Goal: Information Seeking & Learning: Compare options

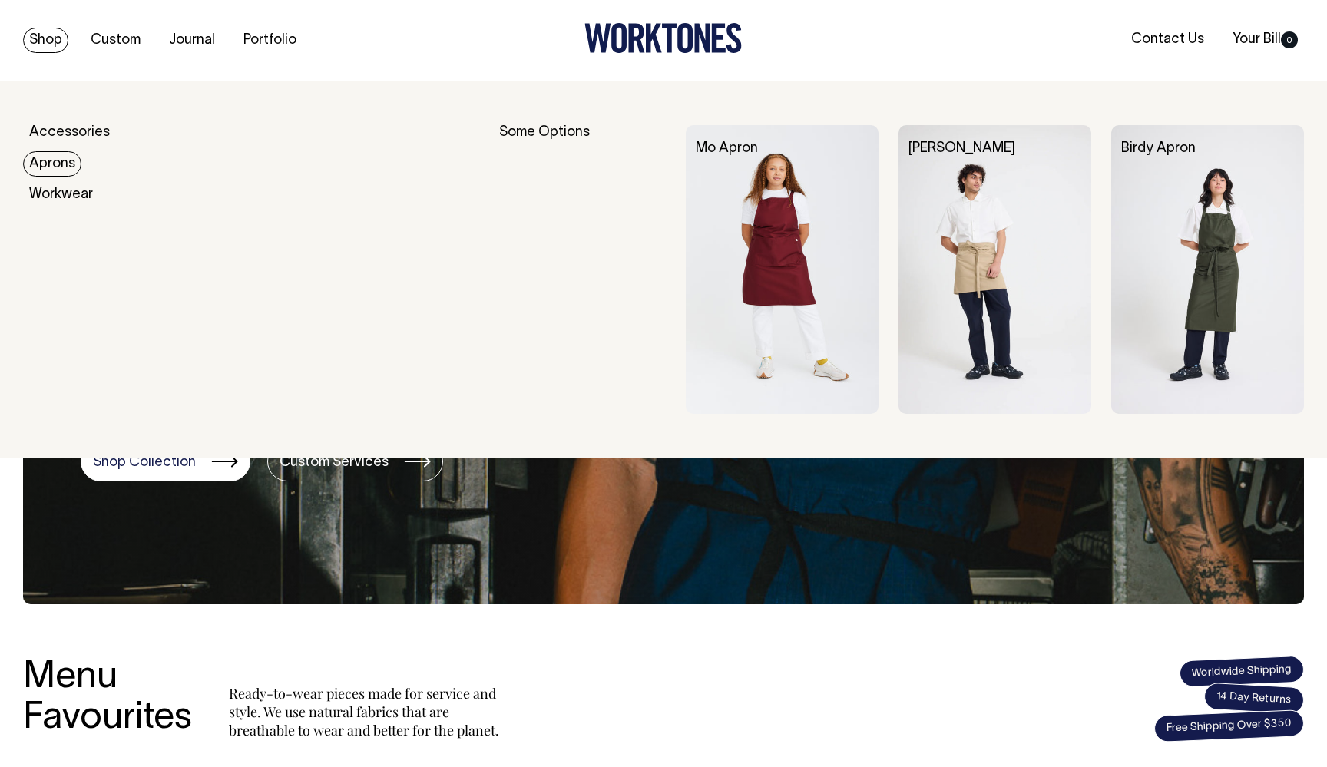
click at [46, 158] on link "Aprons" at bounding box center [52, 163] width 58 height 25
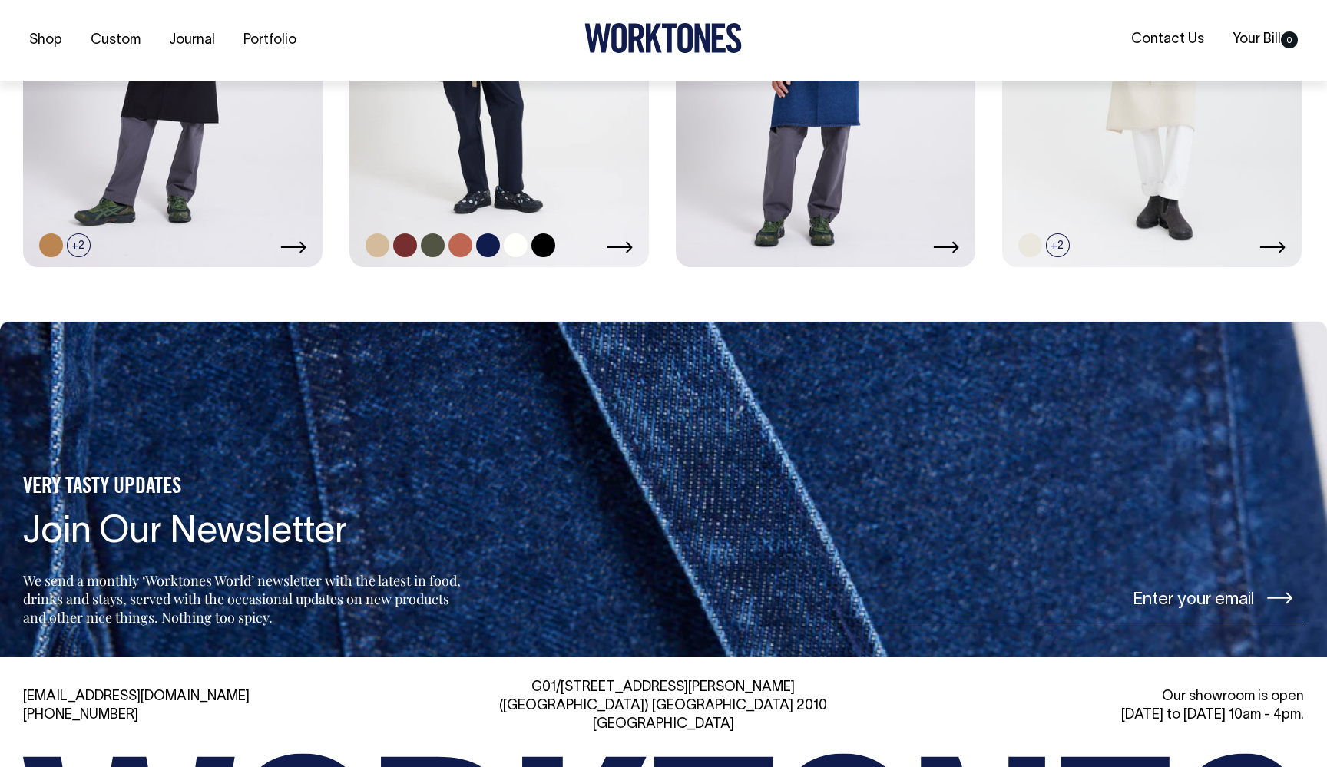
scroll to position [1134, 0]
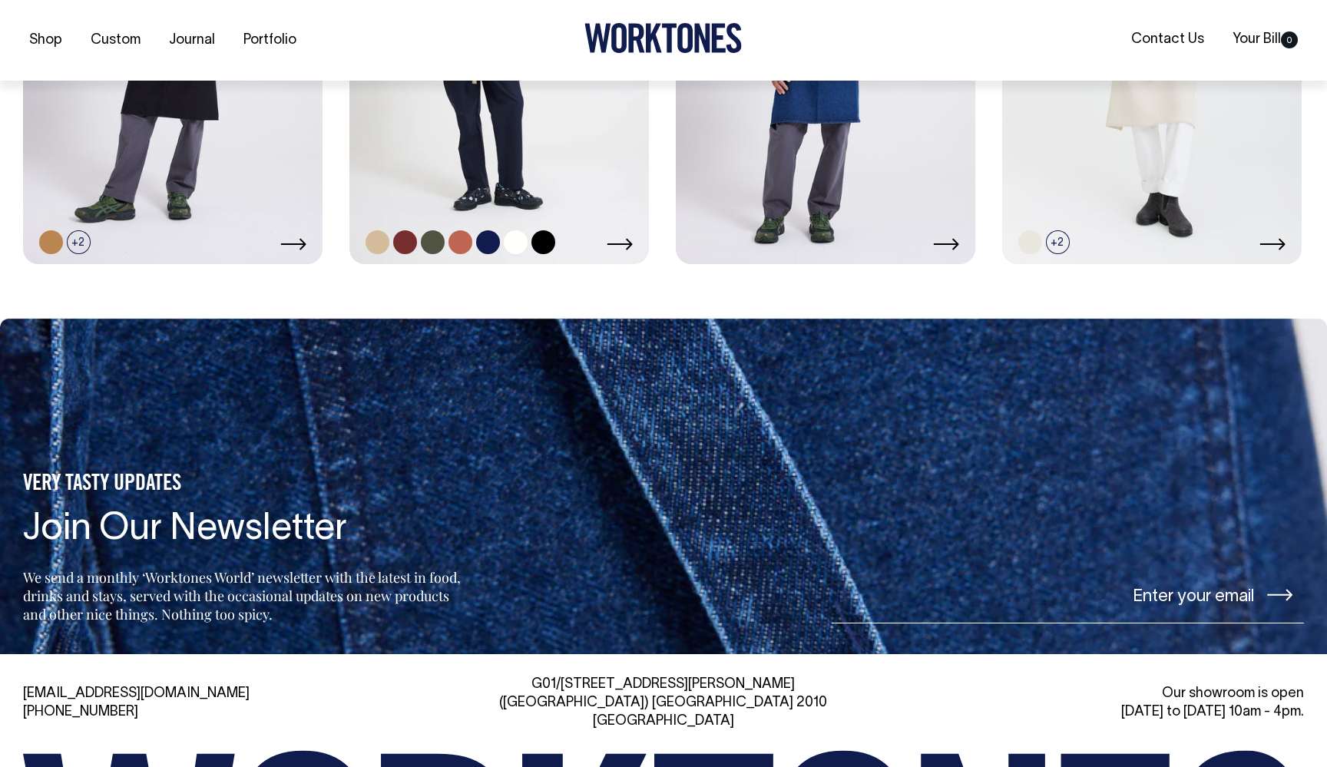
click at [422, 124] on link at bounding box center [499, 39] width 300 height 449
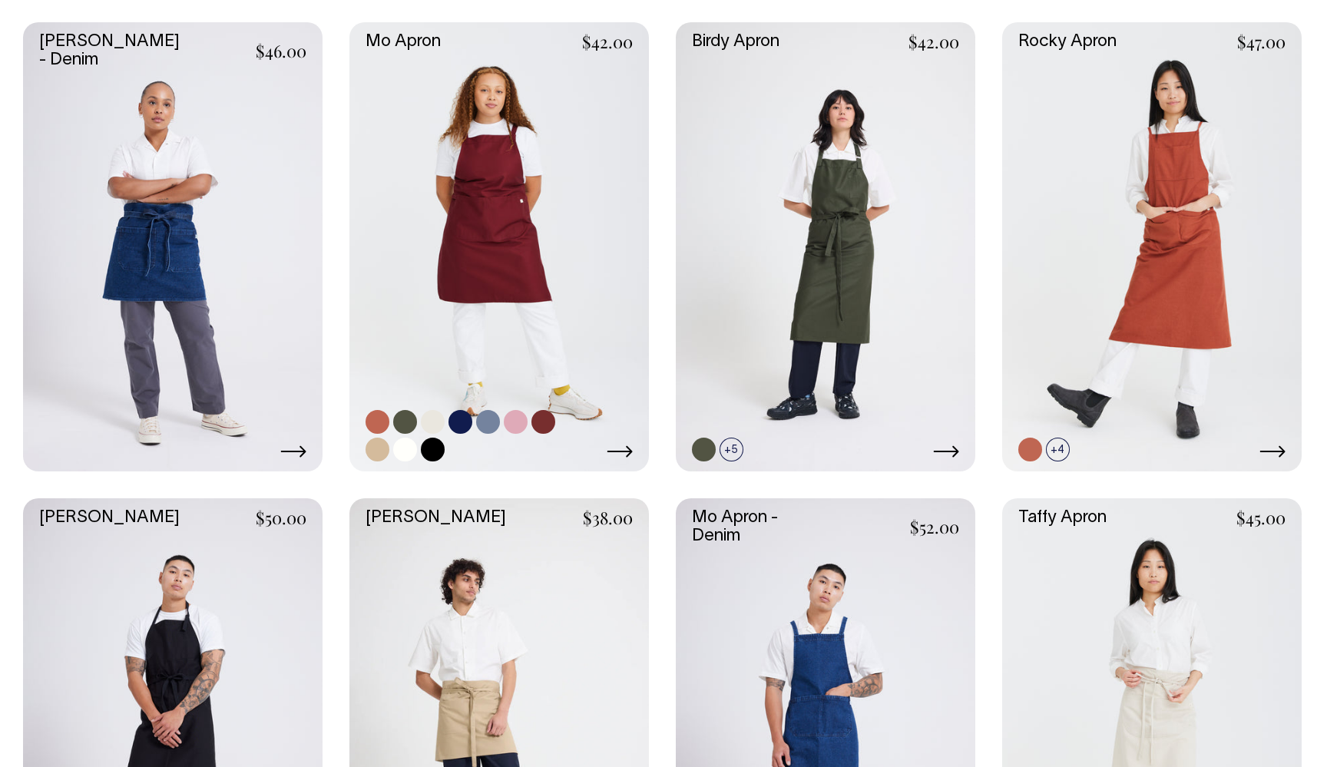
scroll to position [449, 0]
click at [485, 197] on link at bounding box center [499, 247] width 300 height 449
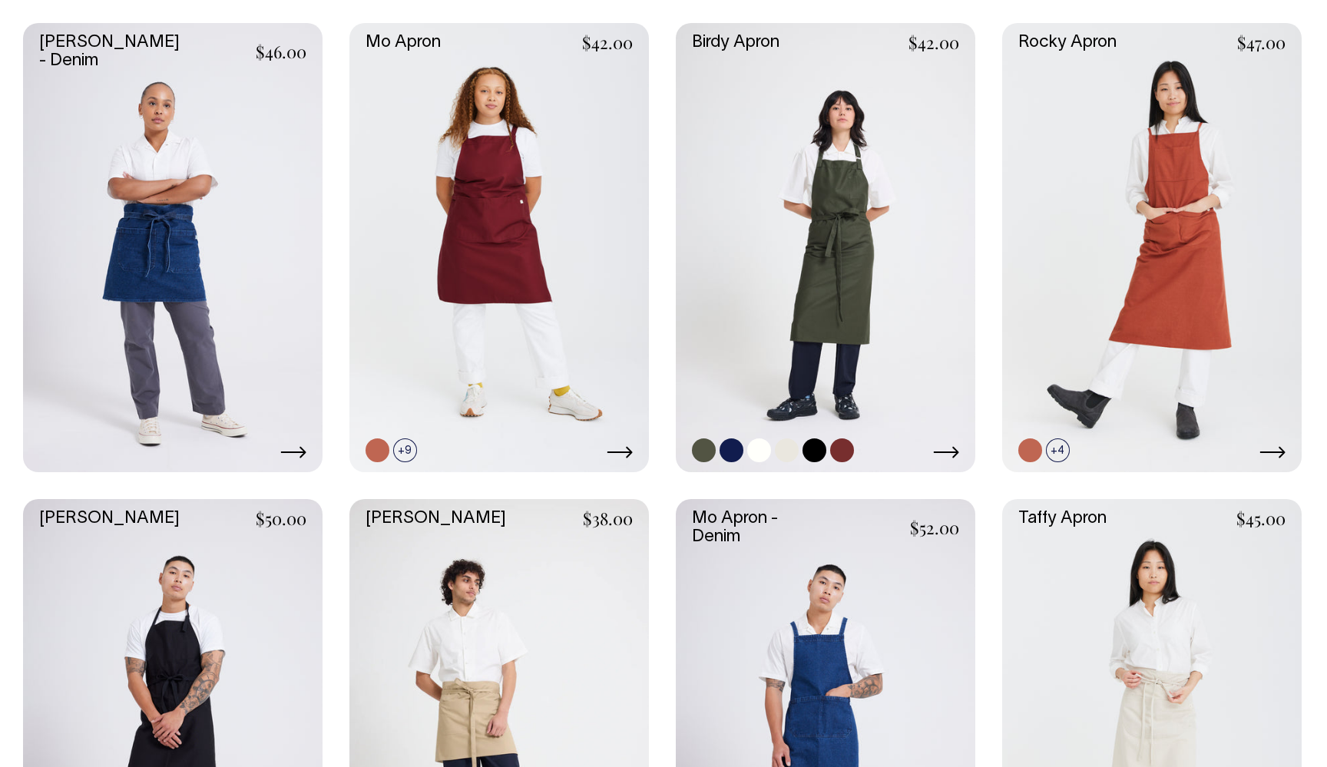
click at [860, 272] on link at bounding box center [826, 247] width 300 height 449
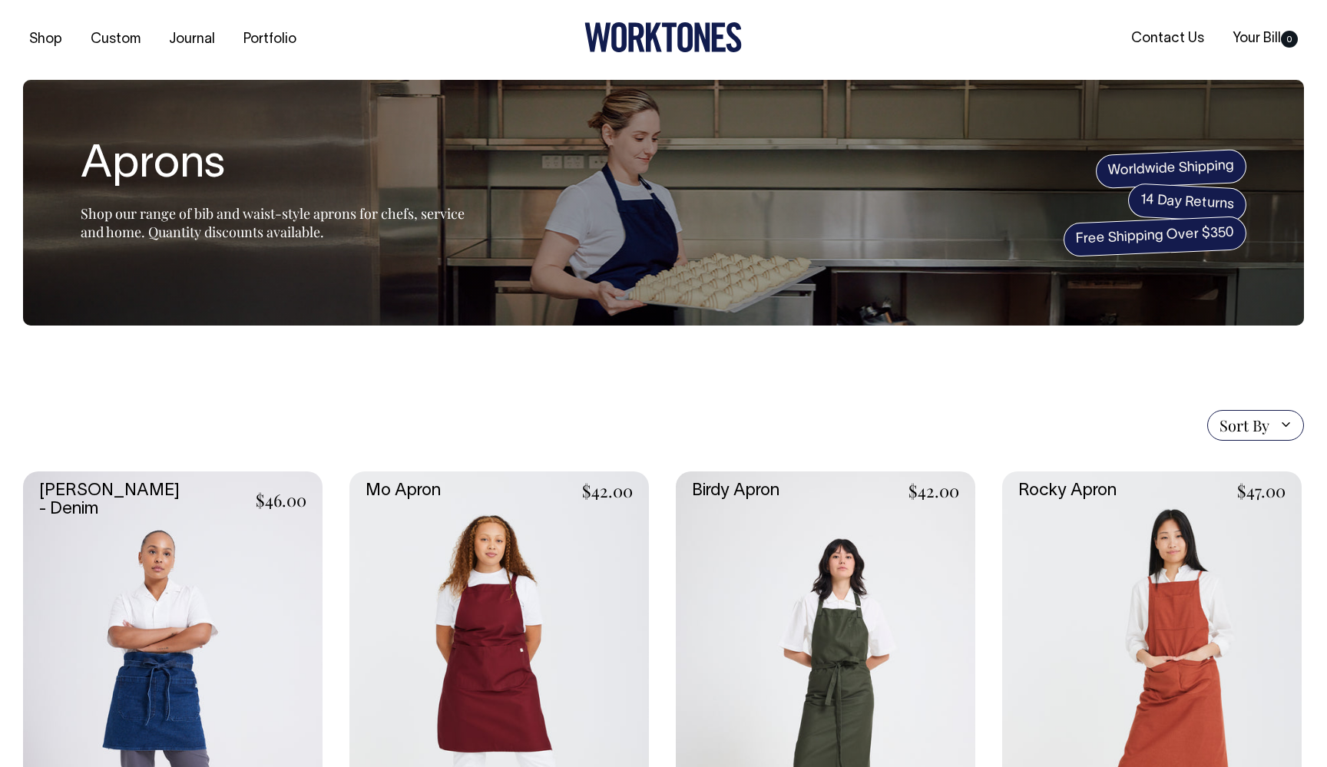
scroll to position [0, 0]
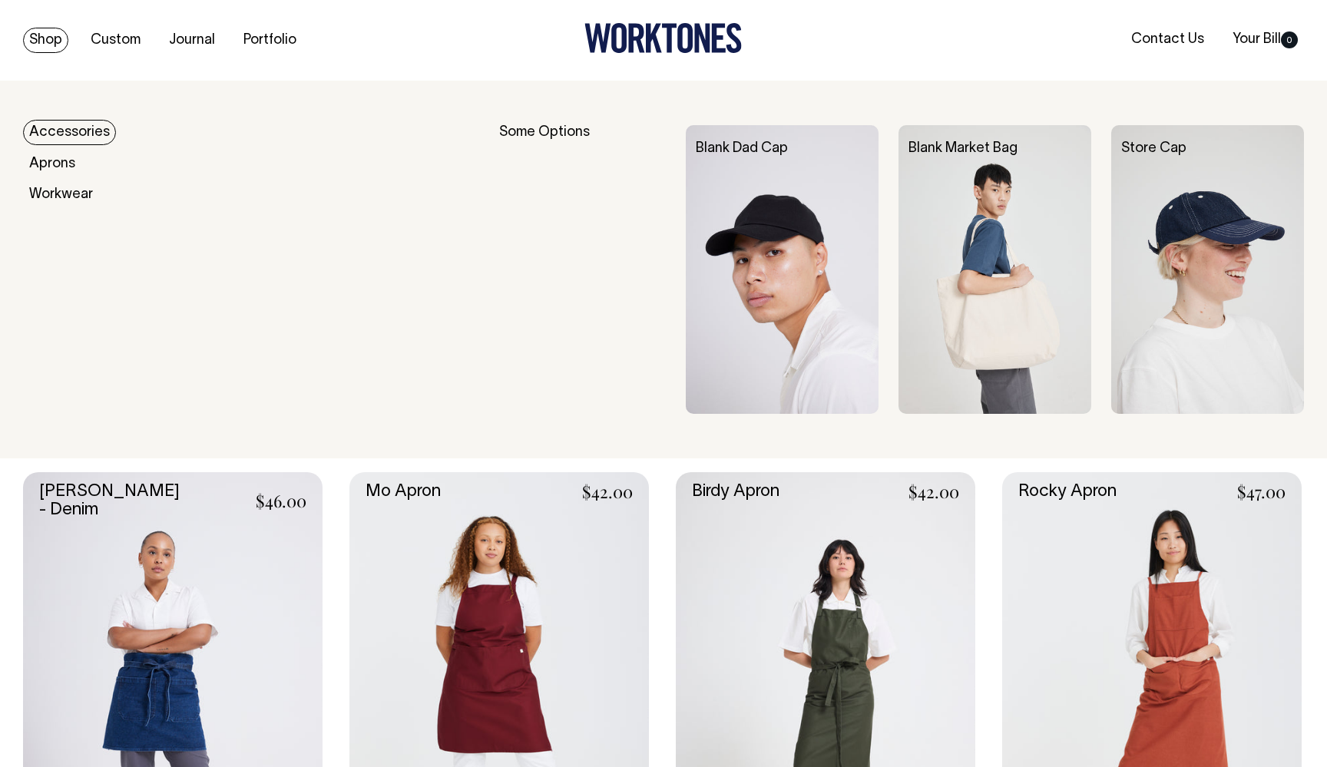
click at [60, 127] on link "Accessories" at bounding box center [69, 132] width 93 height 25
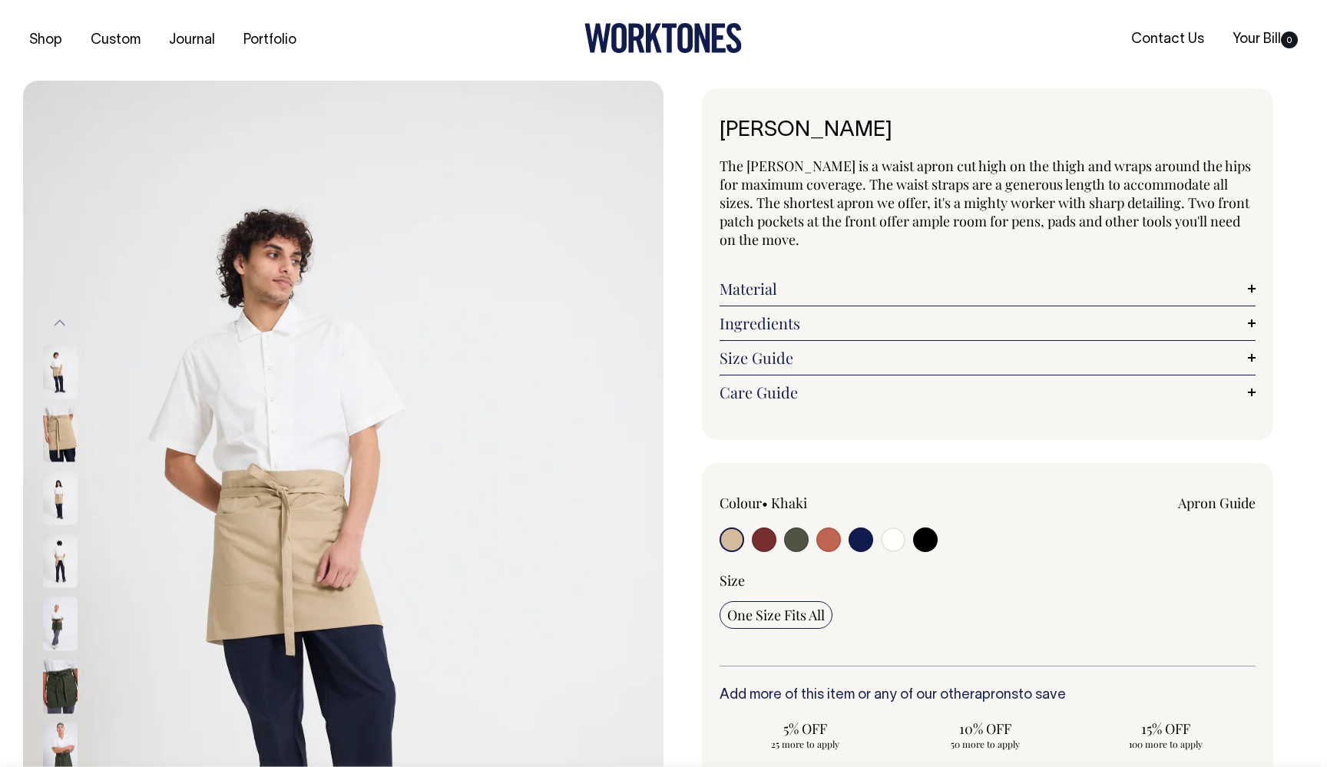
click at [75, 438] on img at bounding box center [60, 435] width 35 height 54
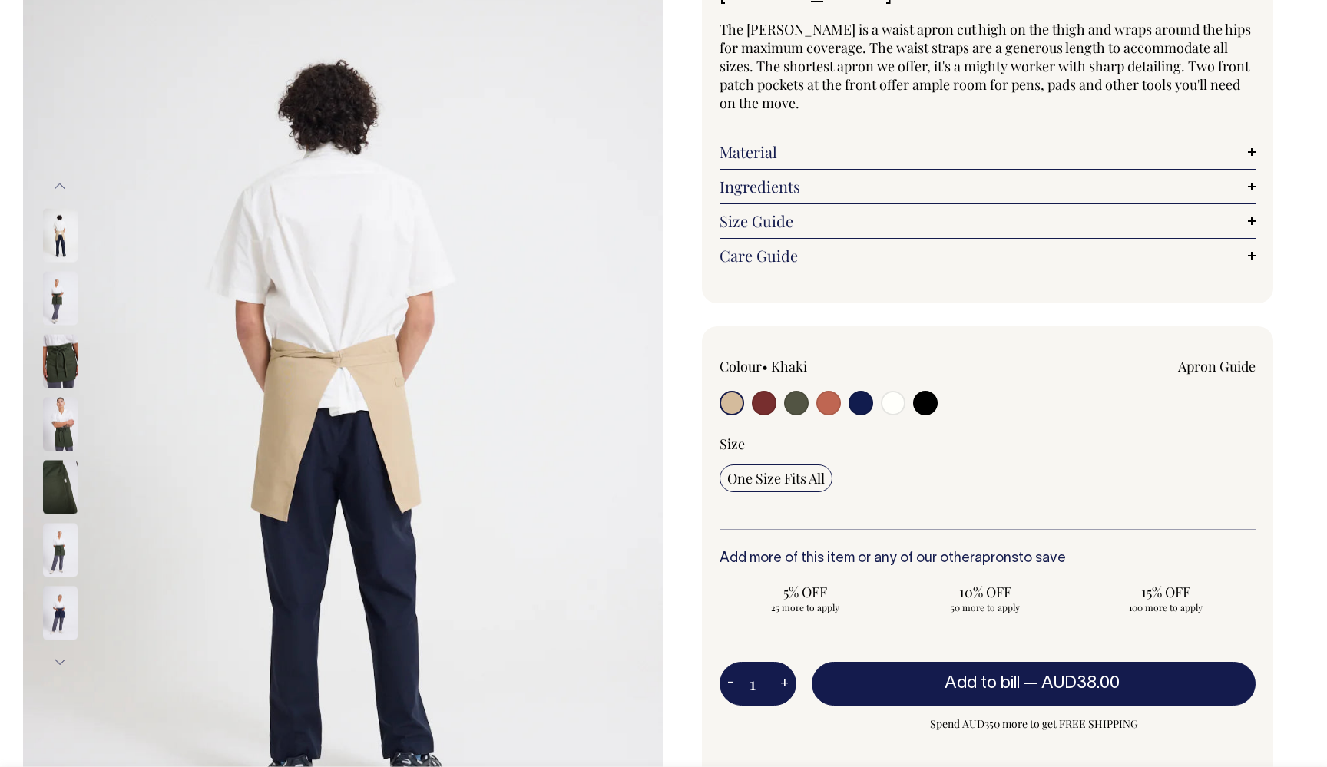
click at [899, 408] on input "radio" at bounding box center [893, 403] width 25 height 25
radio input "true"
select select "Off-White"
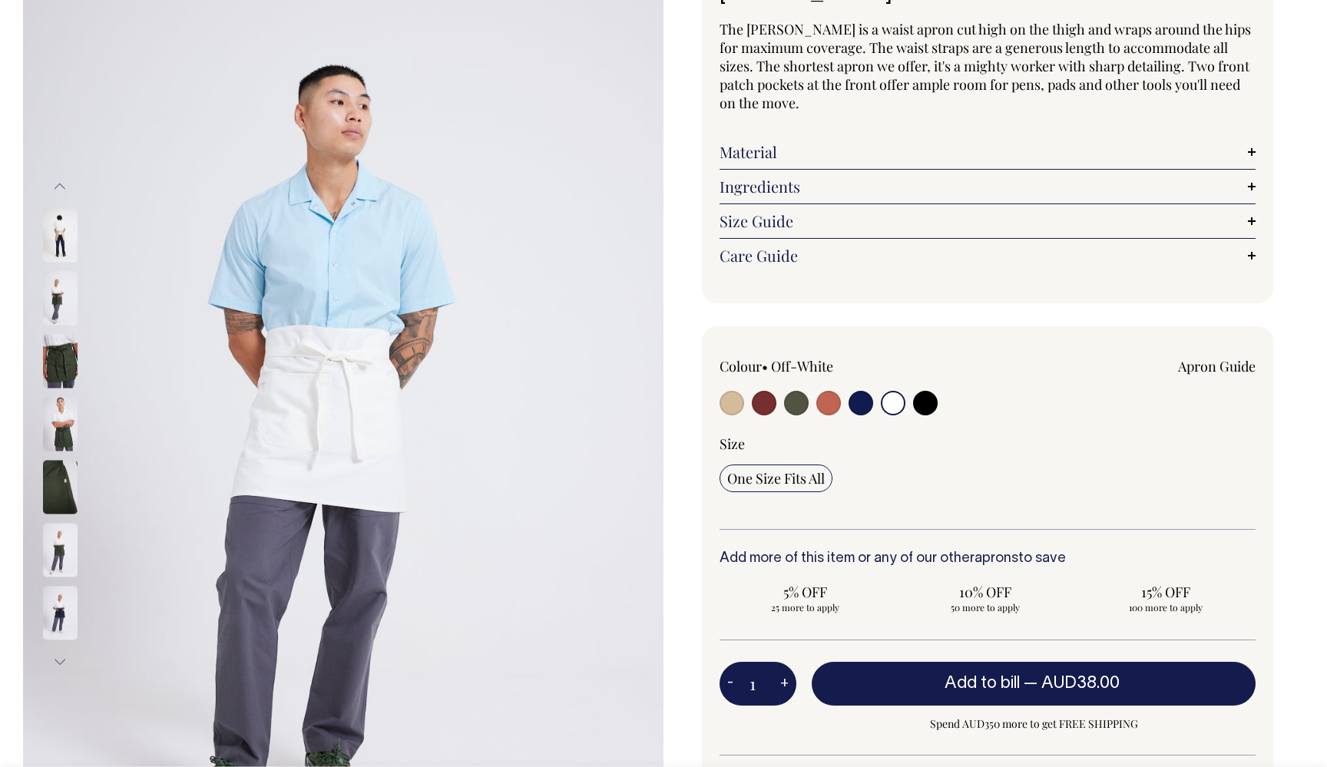
scroll to position [137, 0]
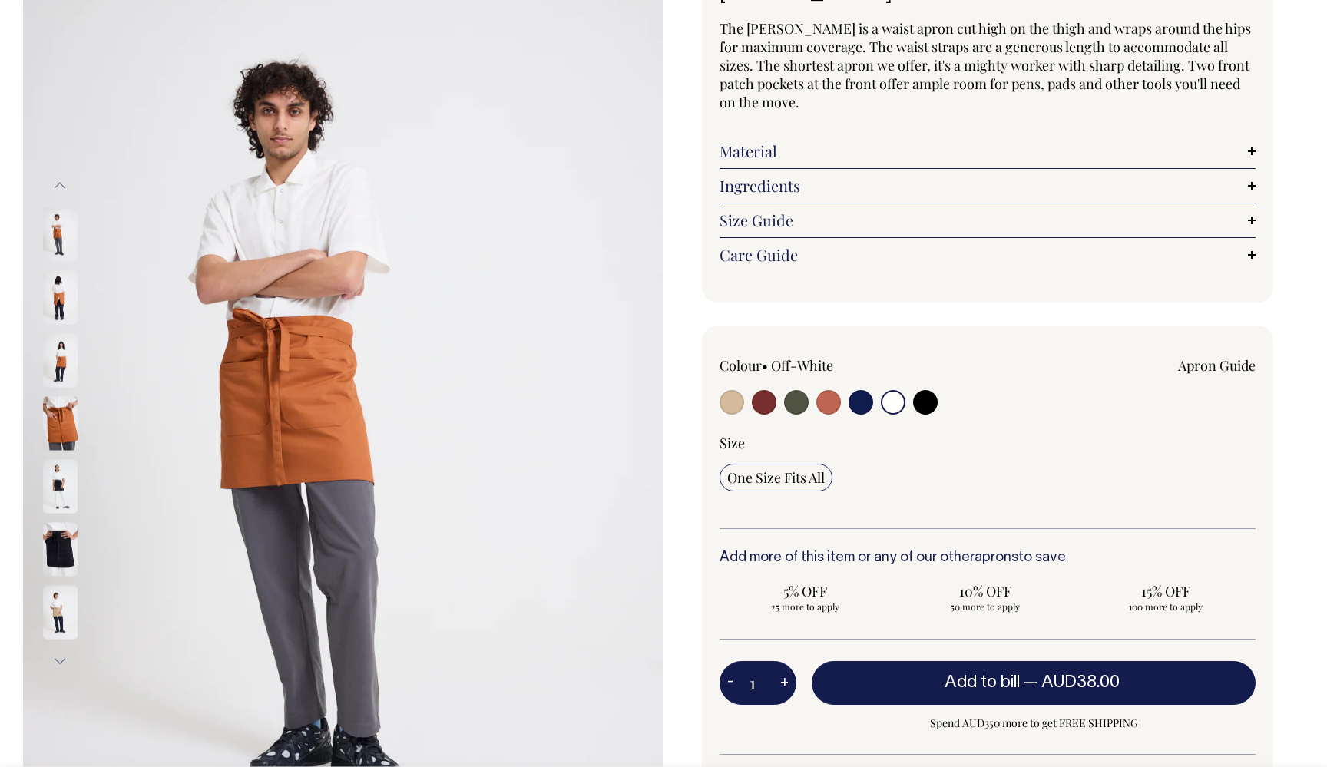
click at [899, 402] on input "radio" at bounding box center [893, 402] width 25 height 25
click at [855, 402] on input "radio" at bounding box center [861, 402] width 25 height 25
radio input "true"
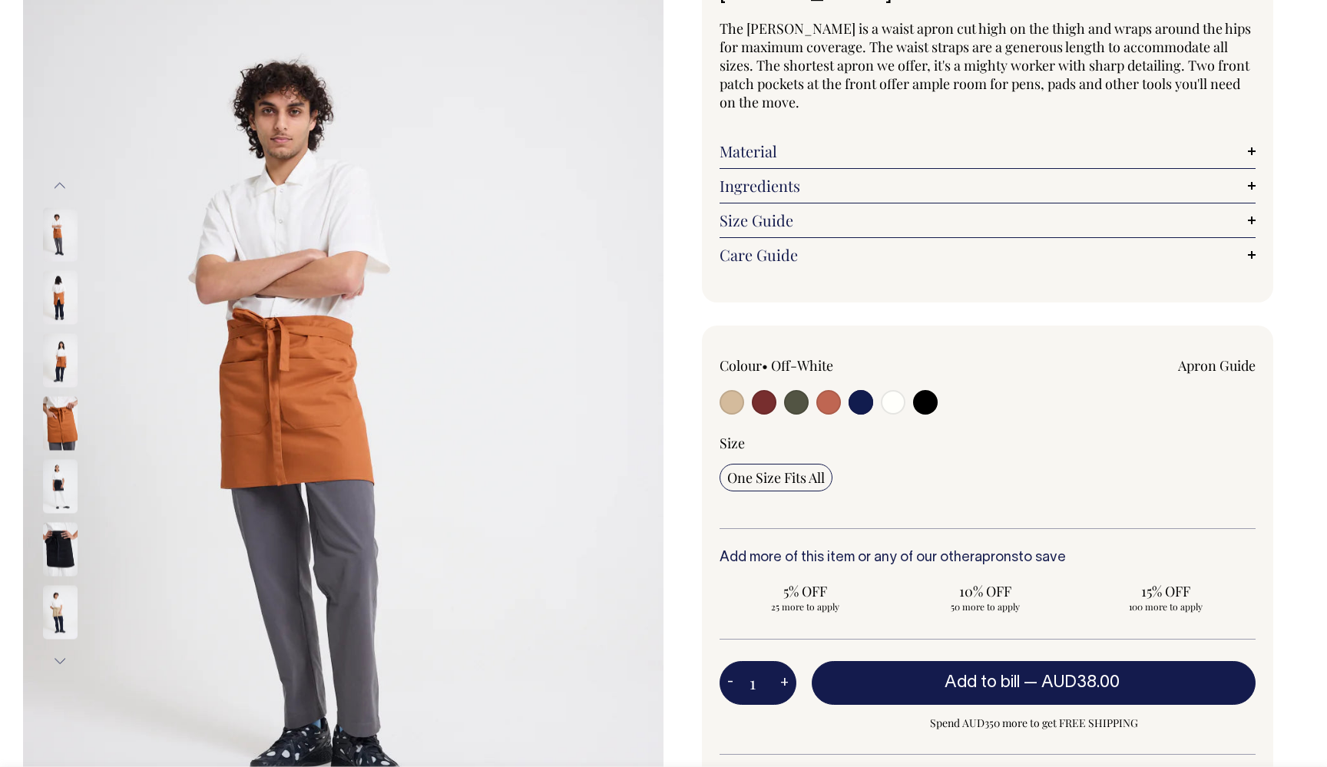
select select "Dark Navy"
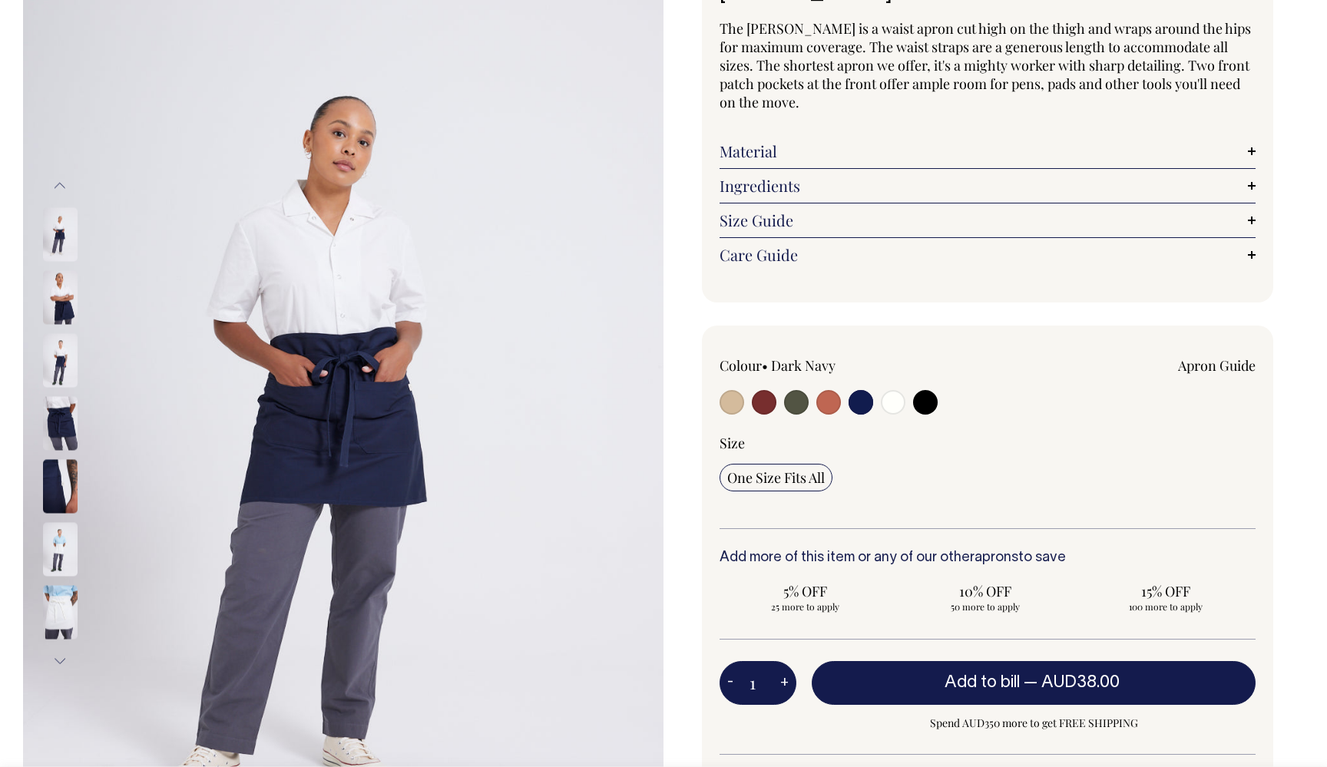
click at [892, 403] on input "radio" at bounding box center [893, 402] width 25 height 25
radio input "true"
select select "Off-White"
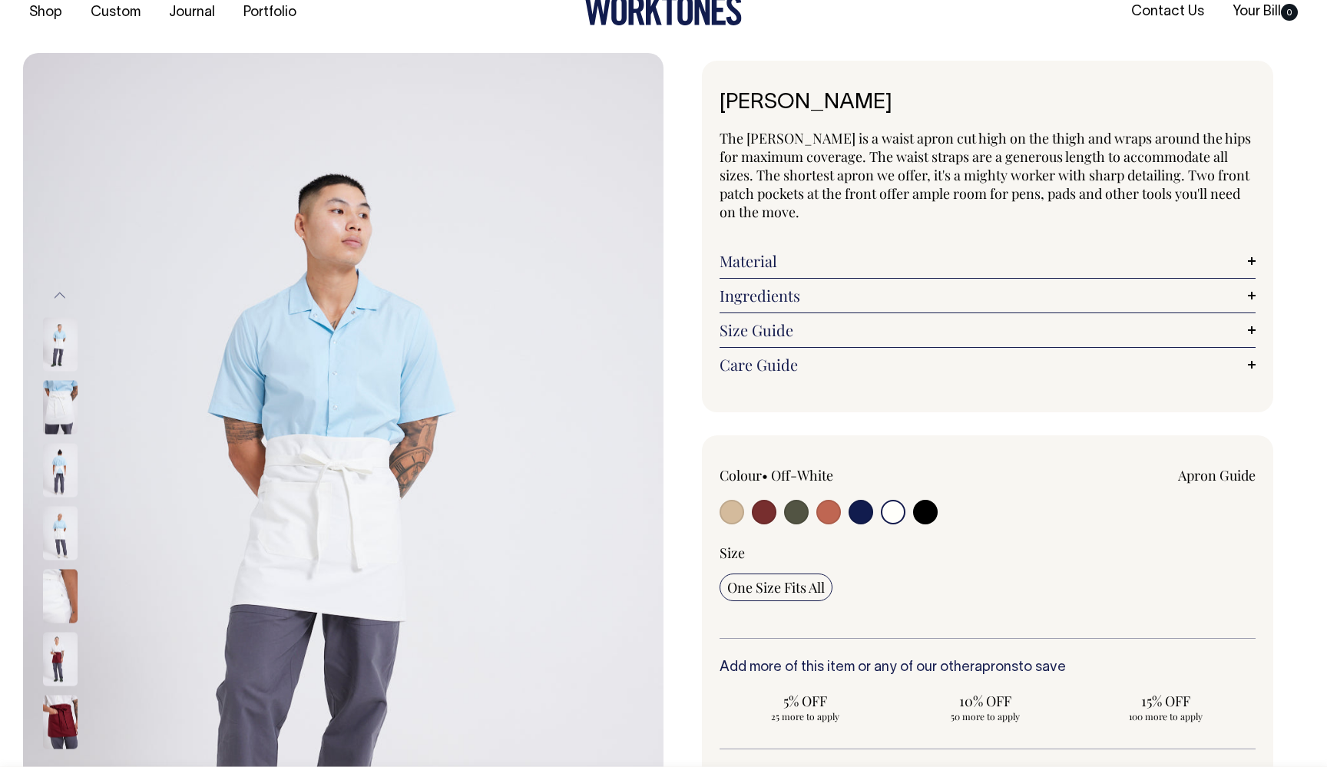
scroll to position [27, 0]
click at [844, 98] on h1 "[PERSON_NAME]" at bounding box center [988, 104] width 536 height 24
drag, startPoint x: 848, startPoint y: 98, endPoint x: 723, endPoint y: 100, distance: 124.4
click at [723, 100] on h1 "[PERSON_NAME]" at bounding box center [988, 104] width 536 height 24
copy h1 "[PERSON_NAME]"
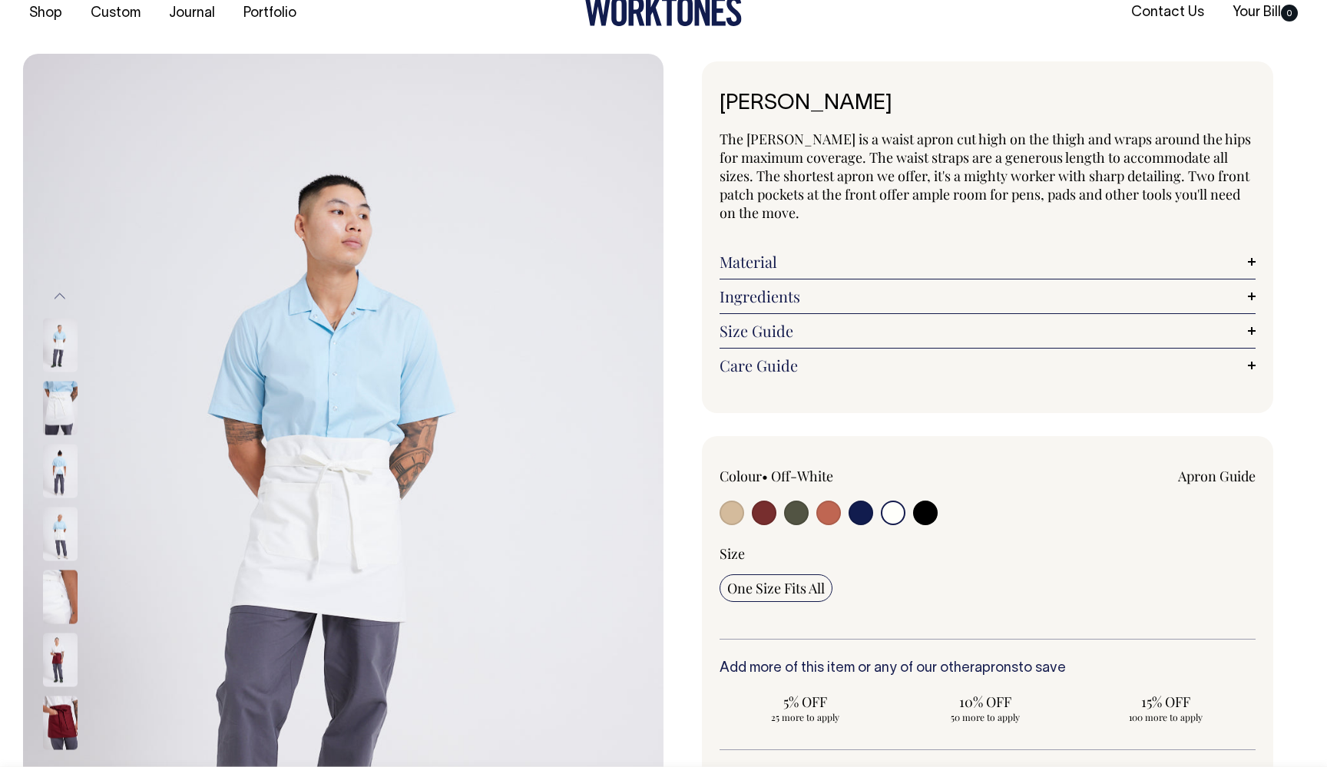
click at [54, 471] on img at bounding box center [60, 471] width 35 height 54
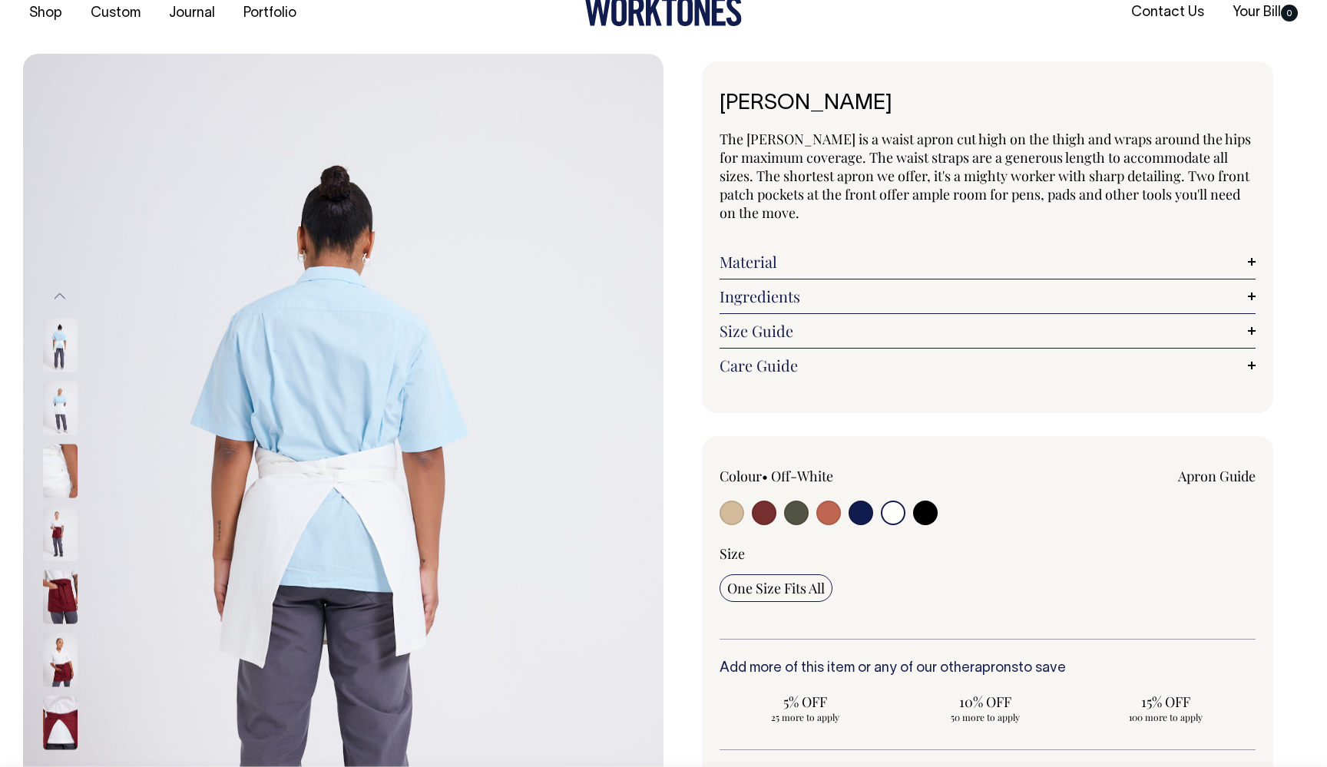
click at [60, 541] on img at bounding box center [60, 534] width 35 height 54
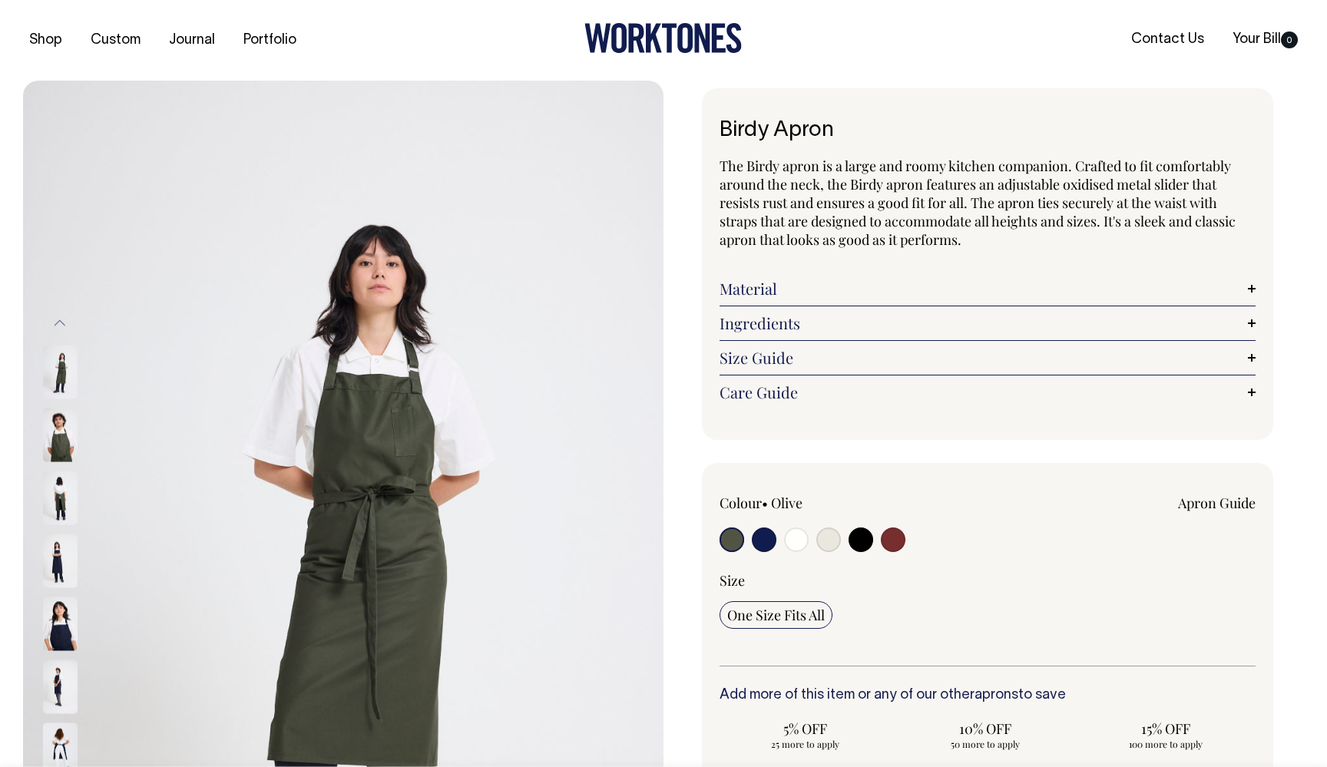
click at [62, 435] on img at bounding box center [60, 435] width 35 height 54
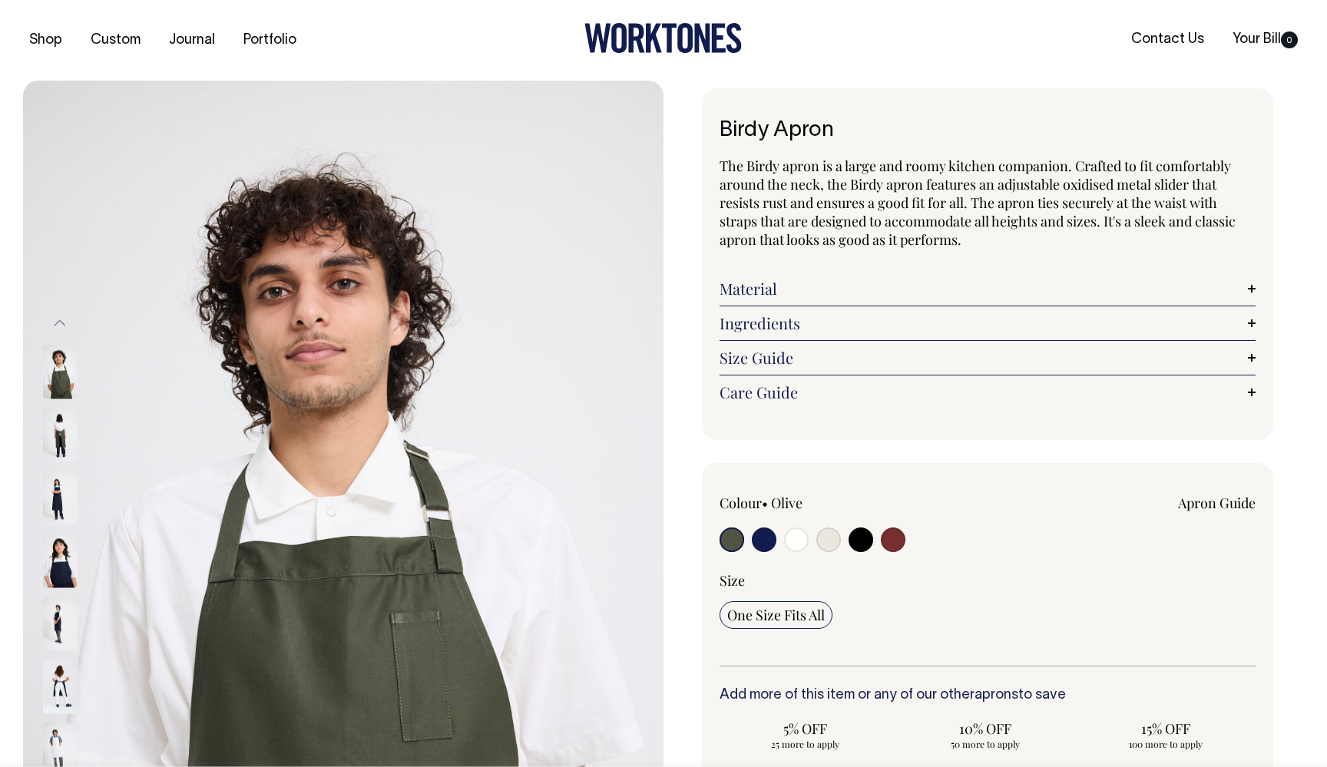
click at [45, 486] on img at bounding box center [60, 498] width 35 height 54
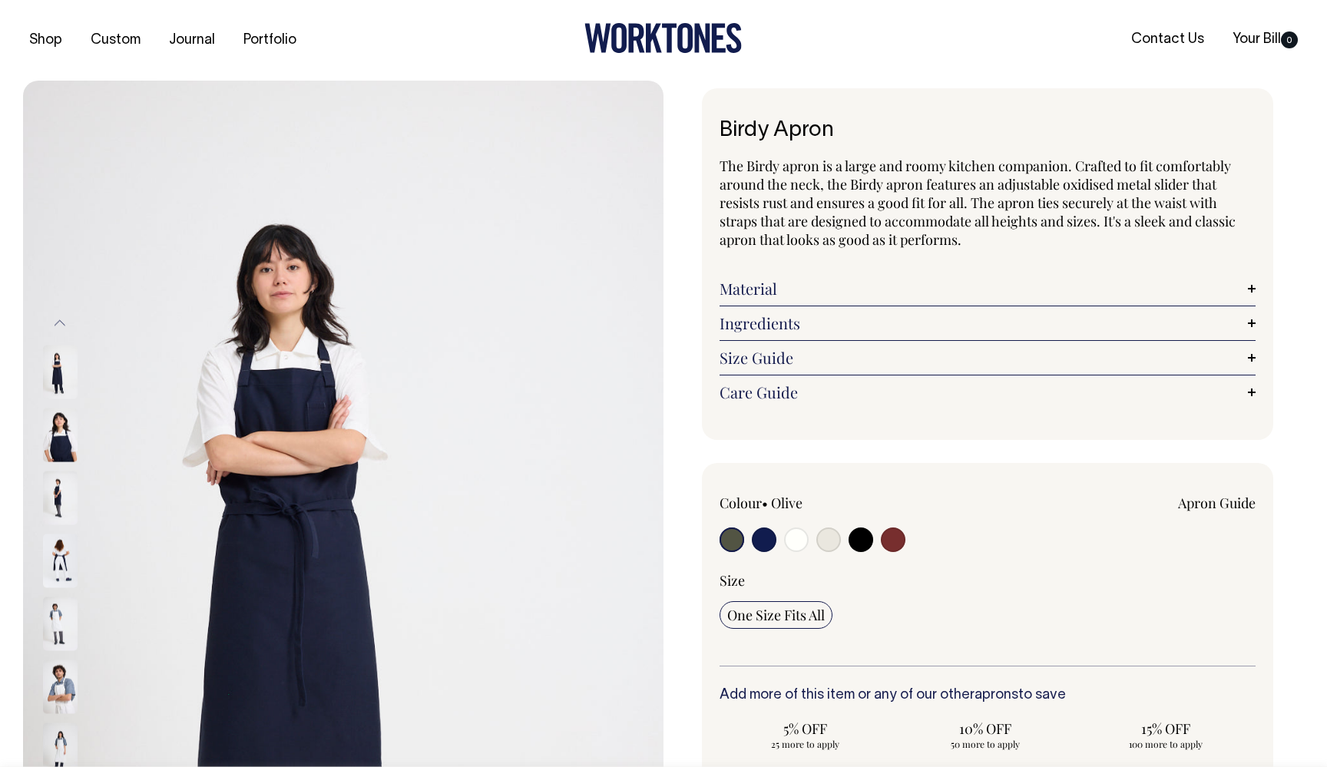
click at [798, 539] on input "radio" at bounding box center [796, 540] width 25 height 25
radio input "true"
select select "Off-White"
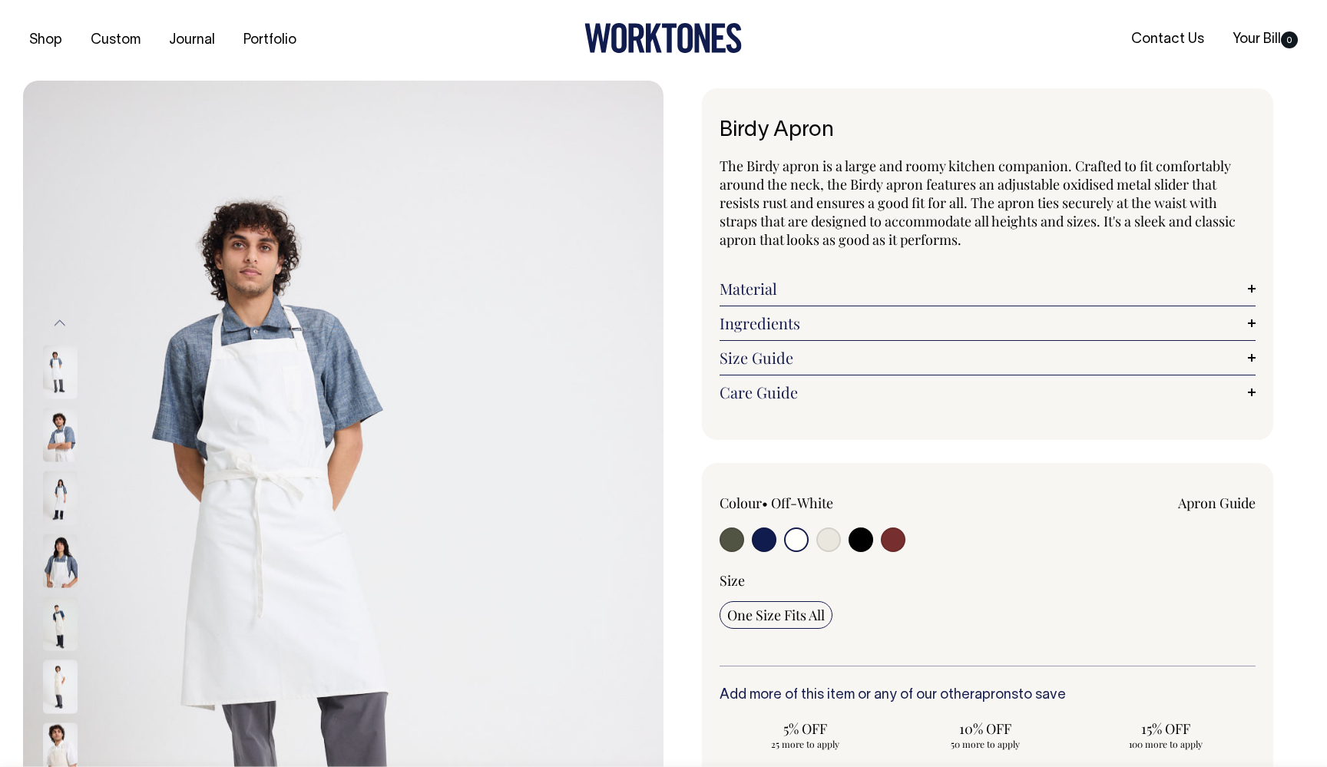
click at [58, 430] on img at bounding box center [60, 435] width 35 height 54
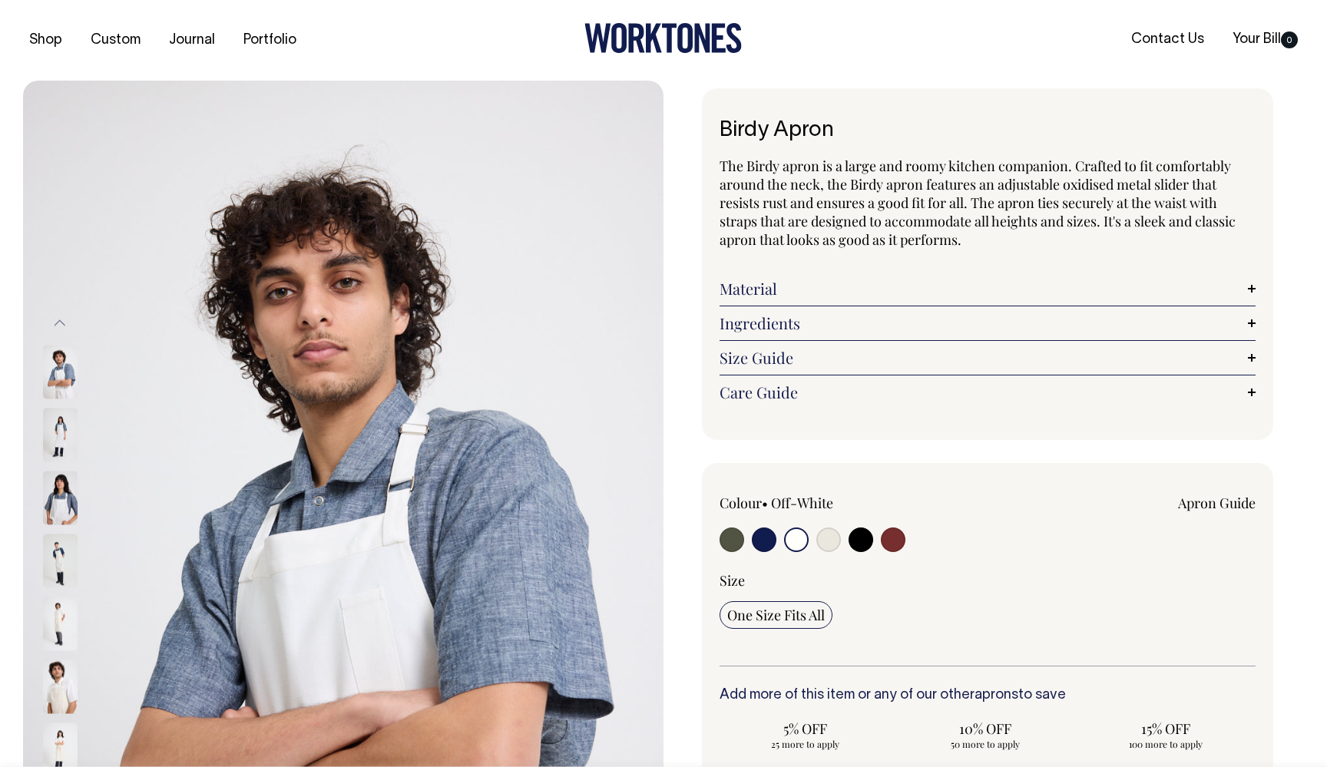
click at [61, 507] on img at bounding box center [60, 498] width 35 height 54
click at [60, 566] on img at bounding box center [60, 561] width 35 height 54
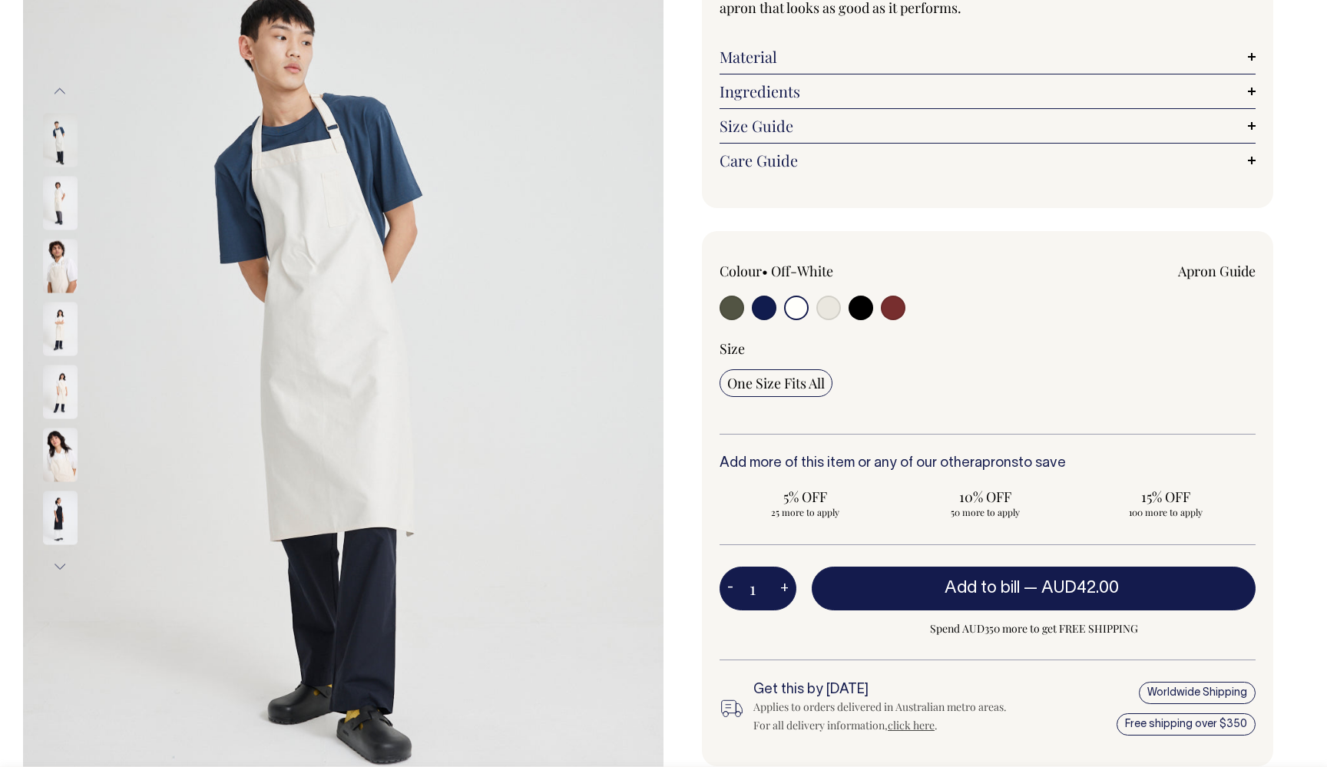
scroll to position [233, 0]
click at [61, 396] on img at bounding box center [60, 391] width 35 height 54
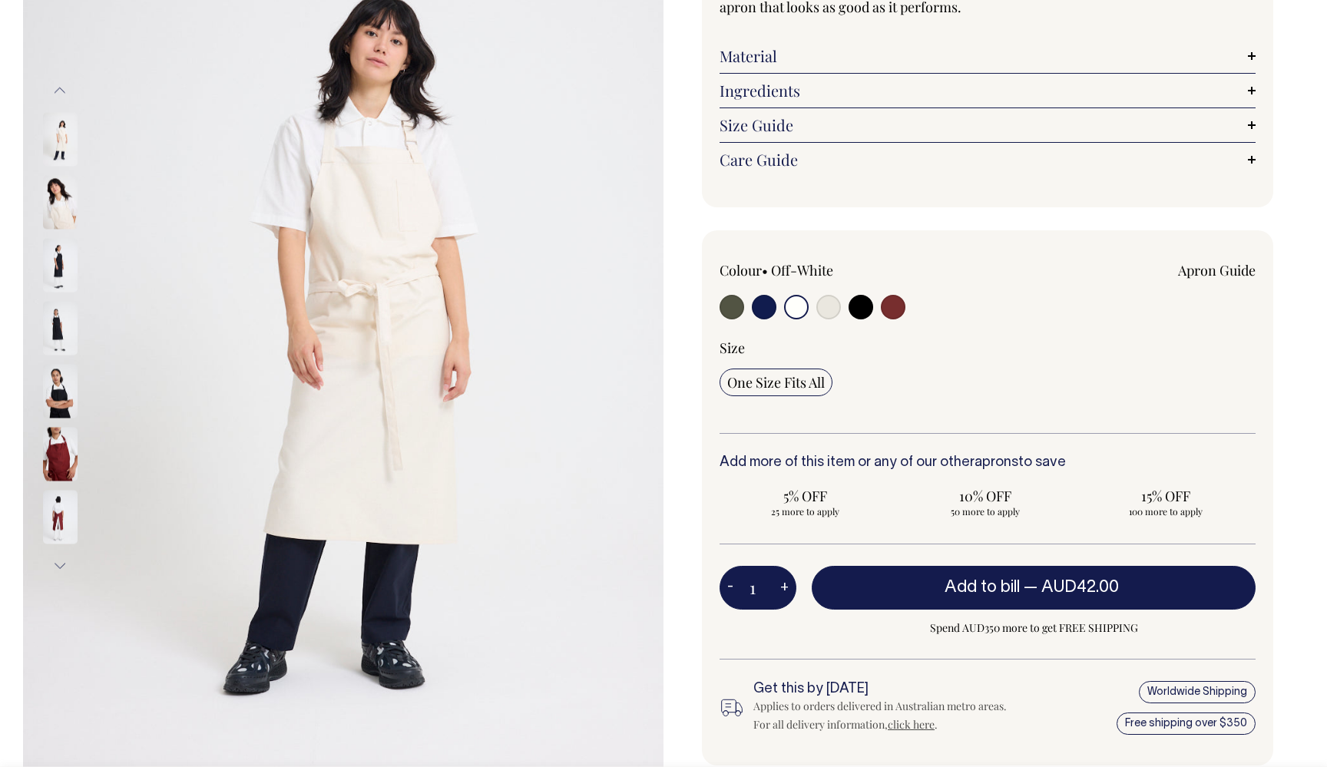
click at [66, 203] on img at bounding box center [60, 202] width 35 height 54
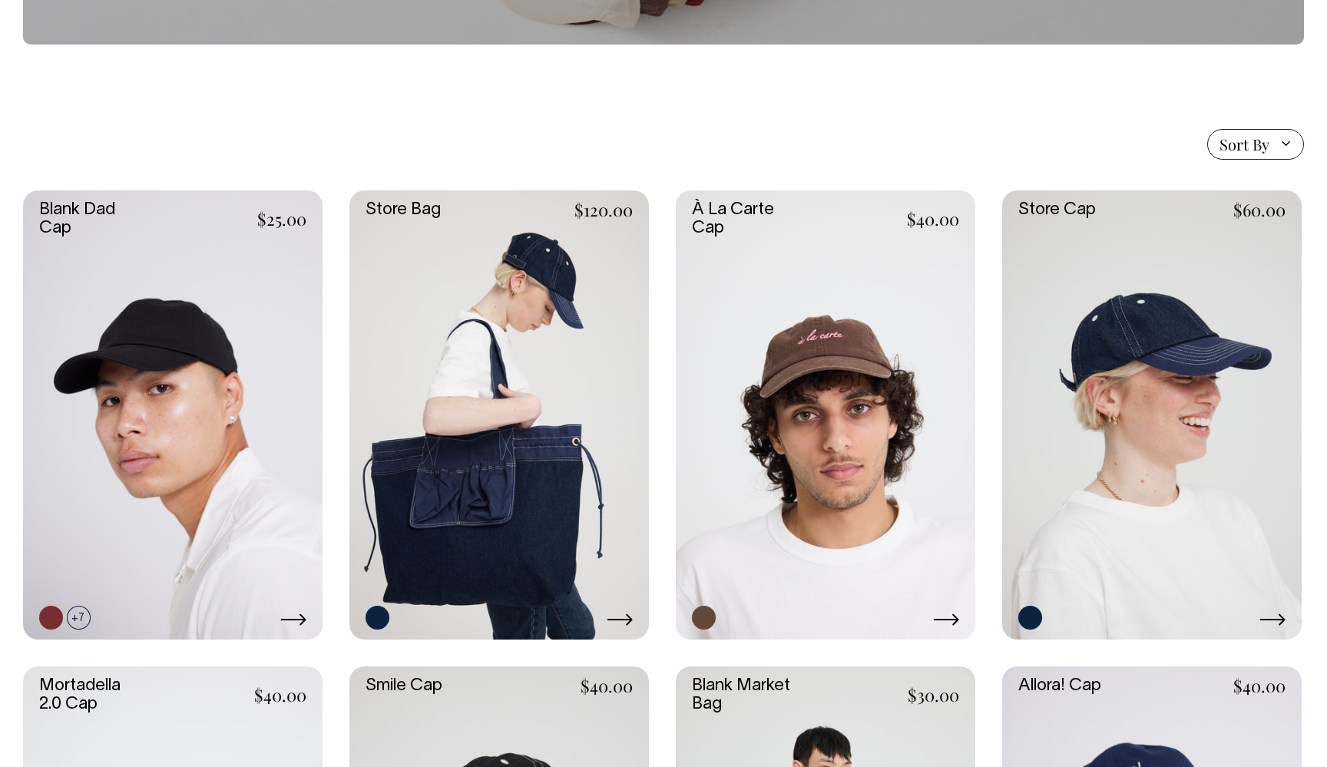
scroll to position [281, 0]
click at [851, 375] on link at bounding box center [826, 415] width 300 height 449
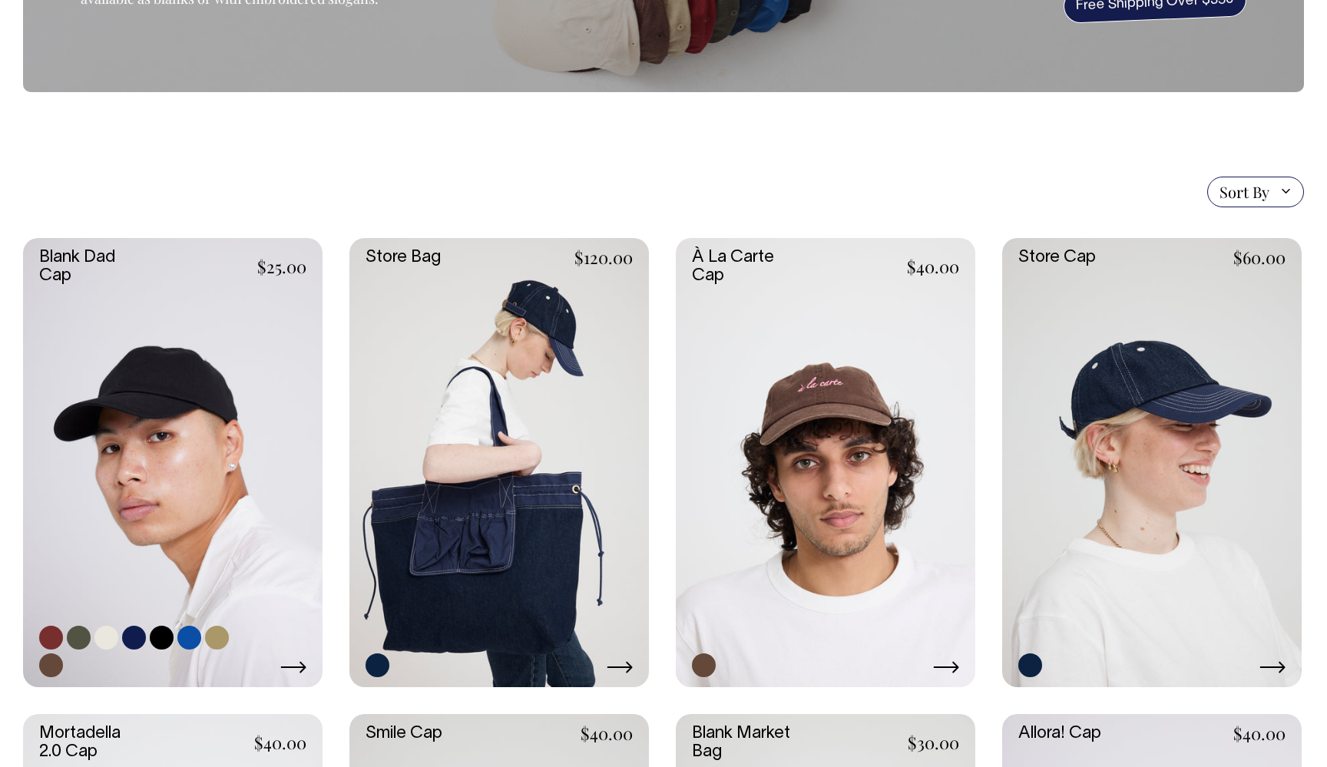
scroll to position [233, 0]
click at [221, 460] on link at bounding box center [173, 463] width 300 height 449
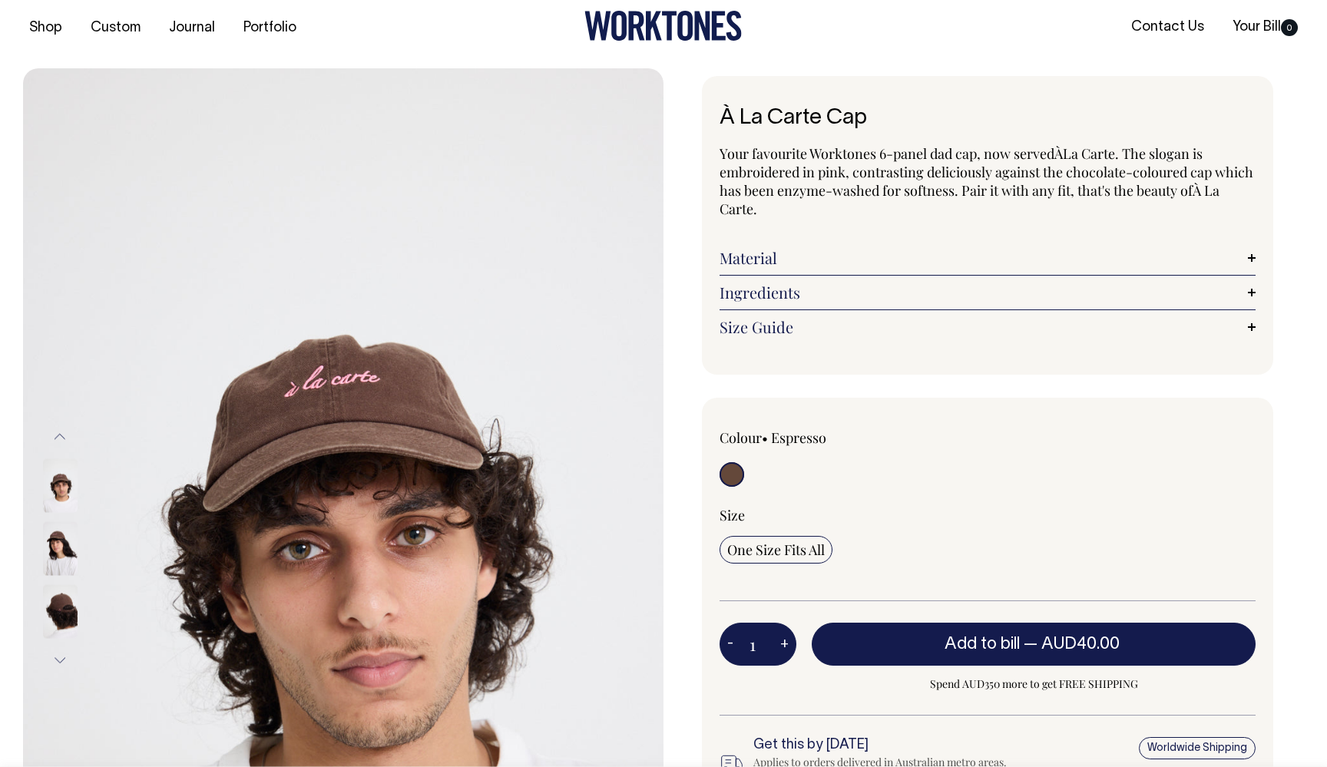
scroll to position [13, 0]
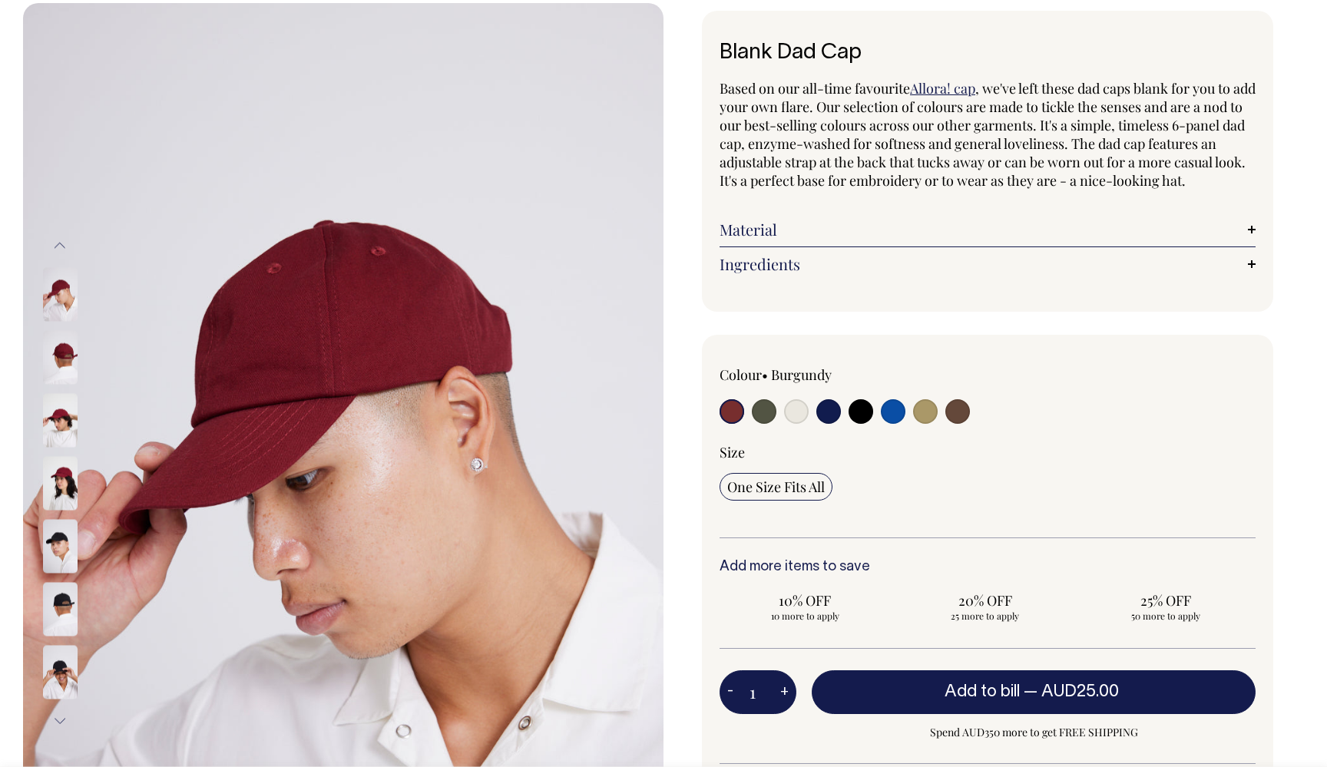
scroll to position [77, 0]
click at [67, 359] on img at bounding box center [60, 358] width 35 height 54
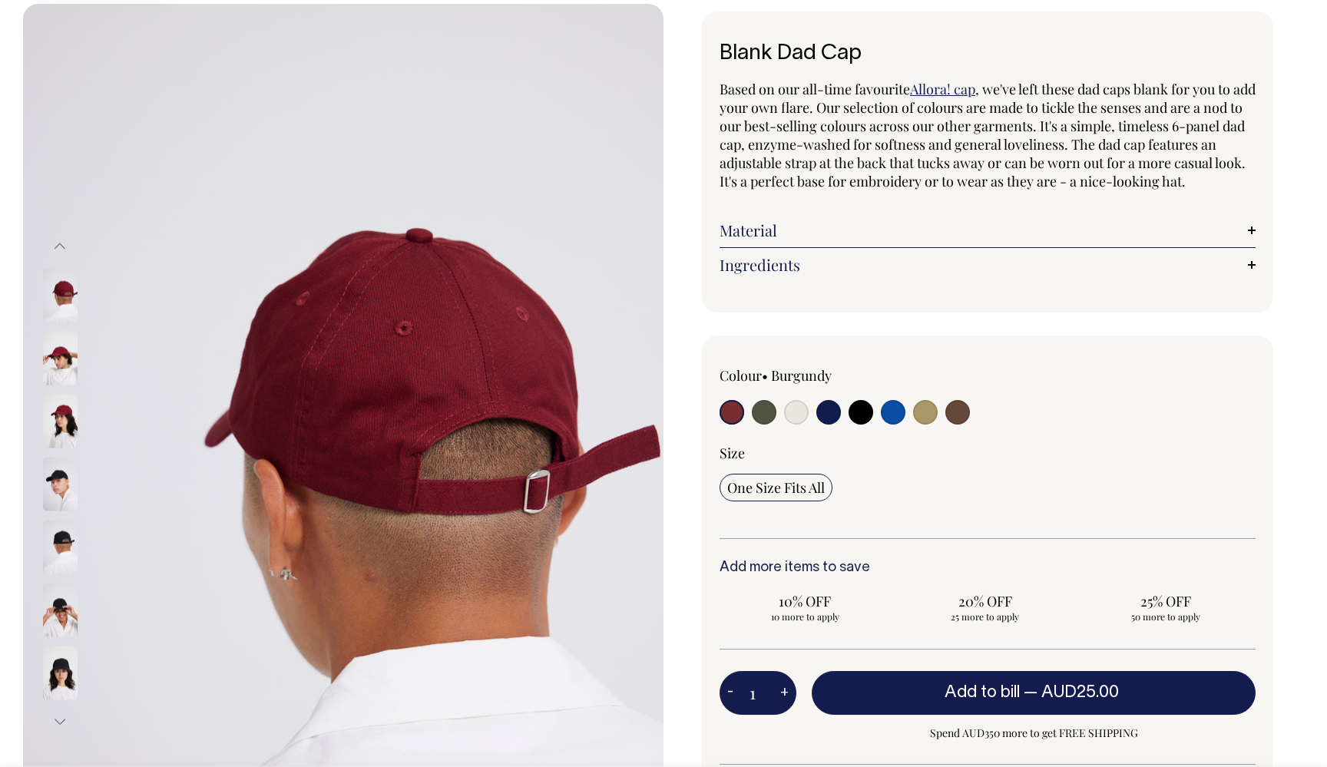
click at [67, 358] on img at bounding box center [60, 358] width 35 height 54
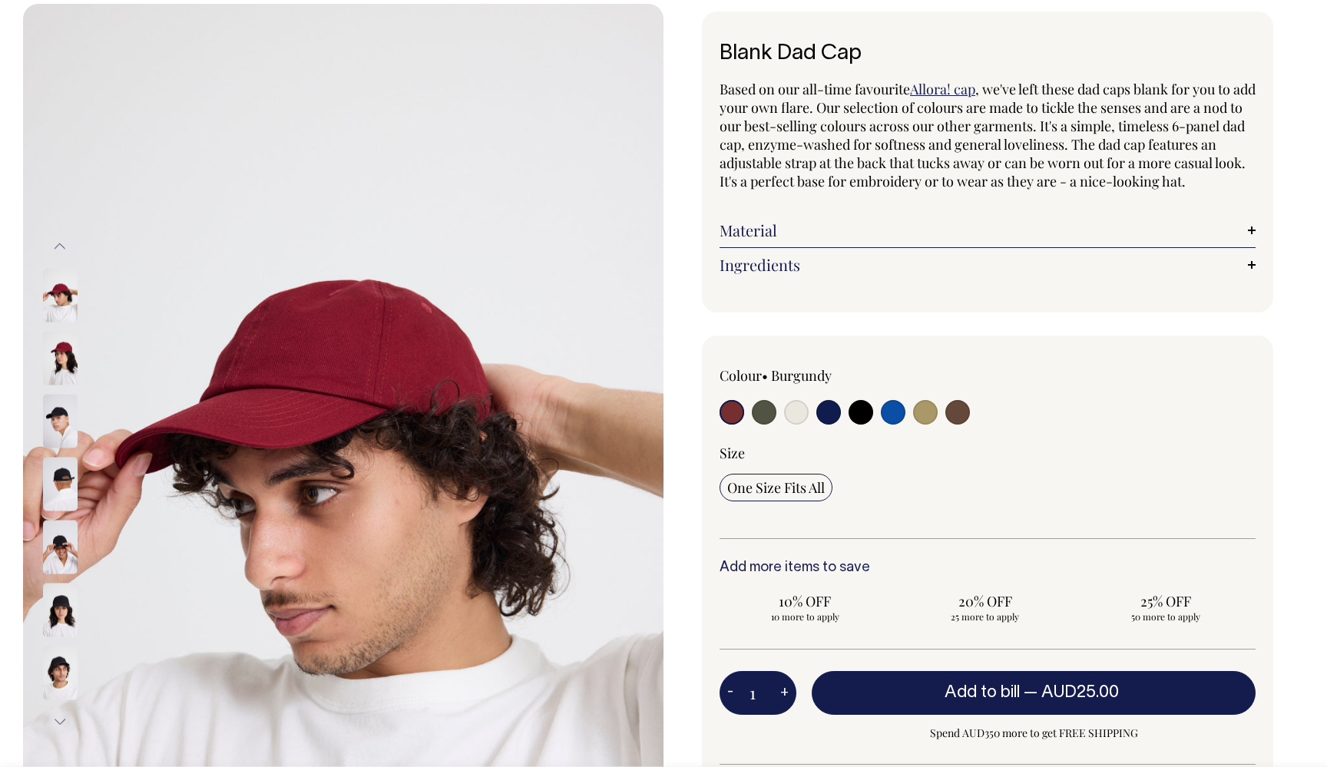
click at [762, 425] on input "radio" at bounding box center [764, 412] width 25 height 25
radio input "true"
select select "Olive"
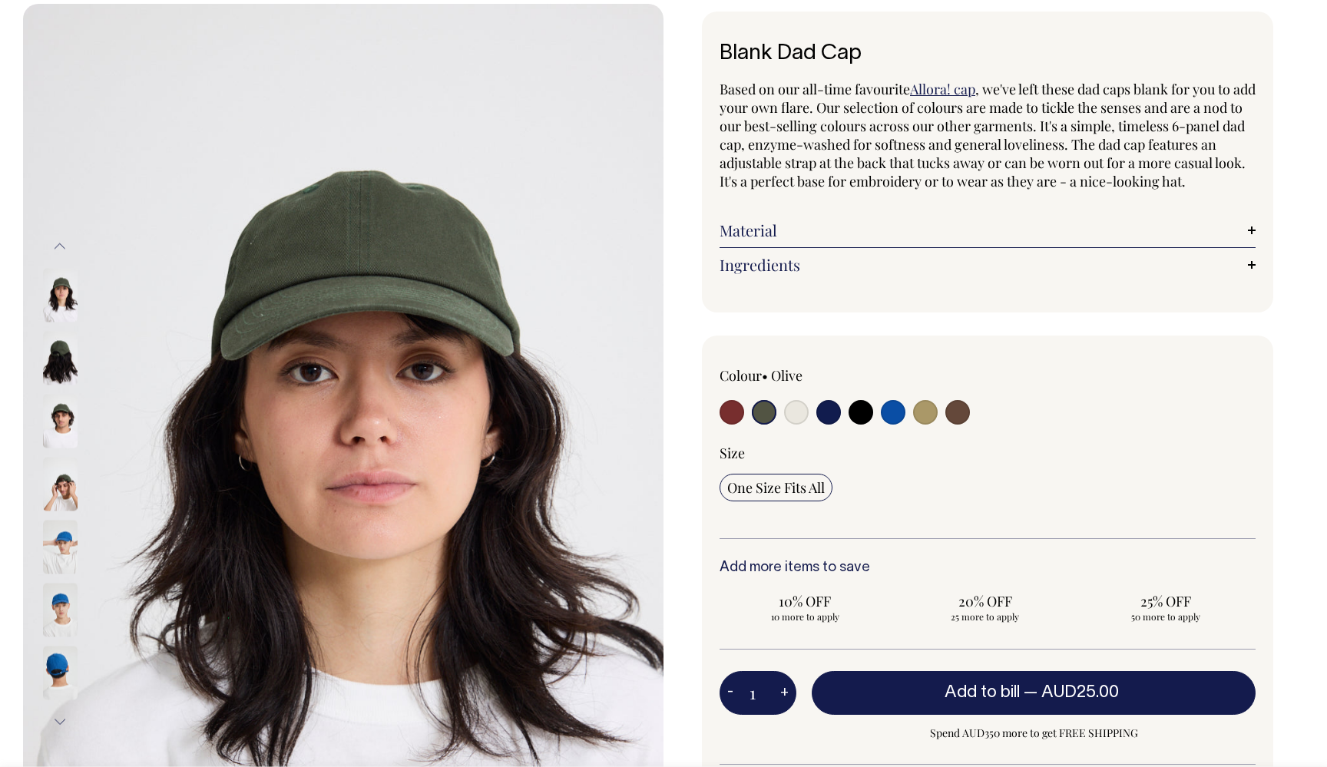
click at [60, 294] on img at bounding box center [60, 295] width 35 height 54
click at [60, 362] on img at bounding box center [60, 358] width 35 height 54
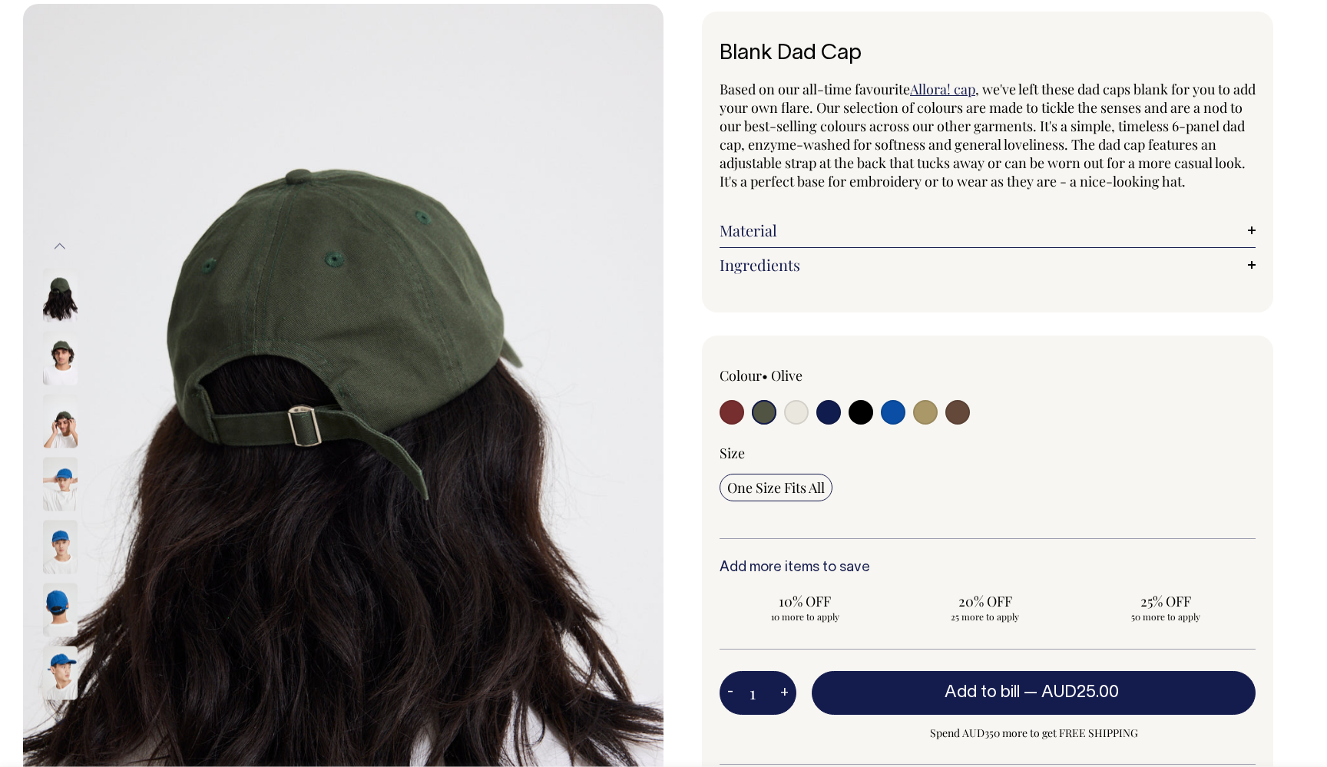
click at [56, 353] on img at bounding box center [60, 358] width 35 height 54
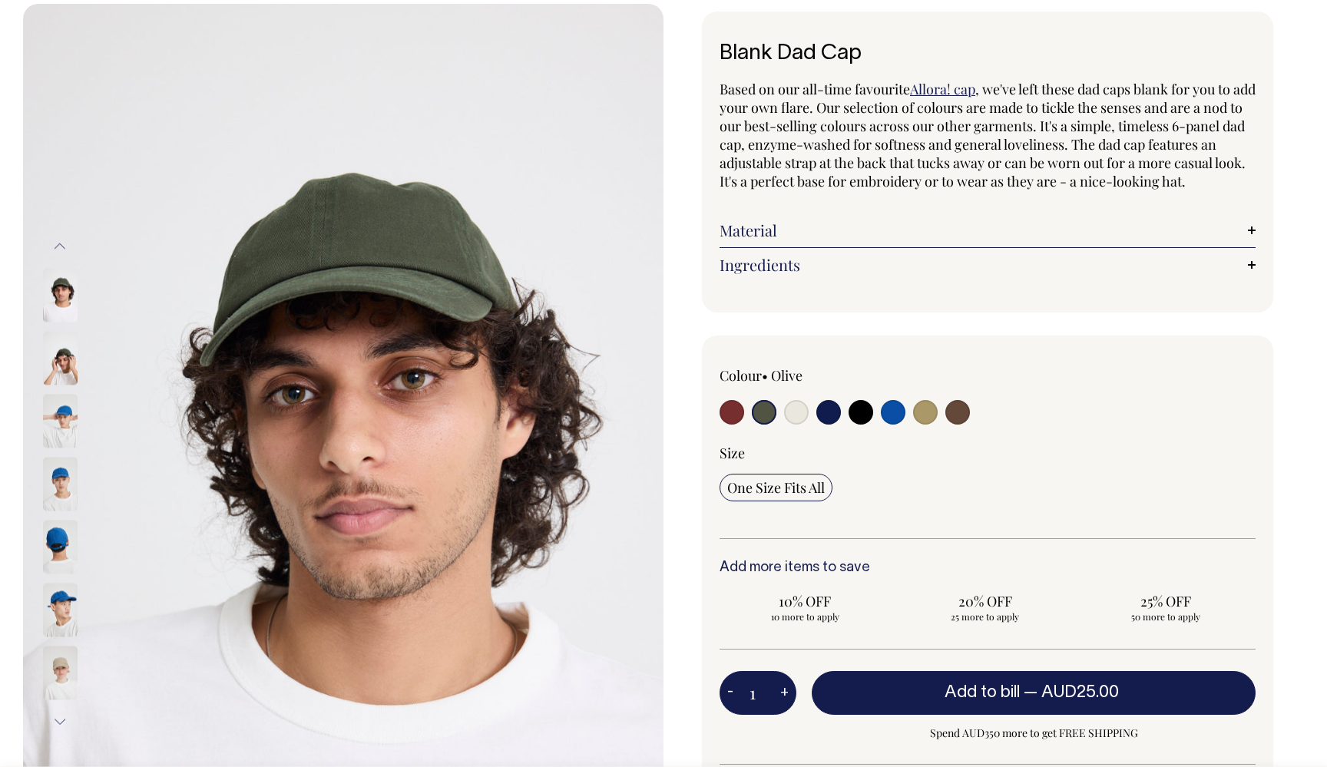
click at [801, 425] on input "radio" at bounding box center [796, 412] width 25 height 25
radio input "true"
select select "Natural"
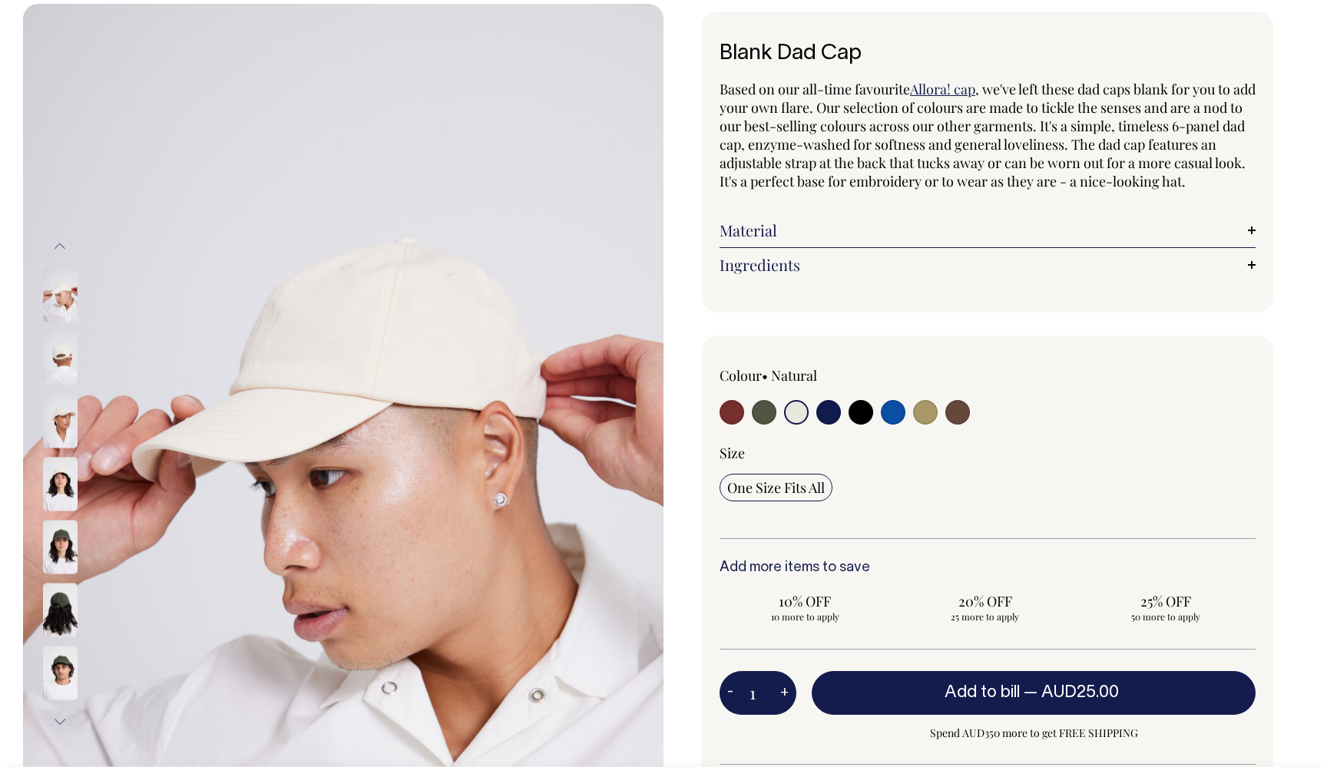
click at [57, 303] on img at bounding box center [60, 295] width 35 height 54
click at [63, 337] on img at bounding box center [60, 358] width 35 height 54
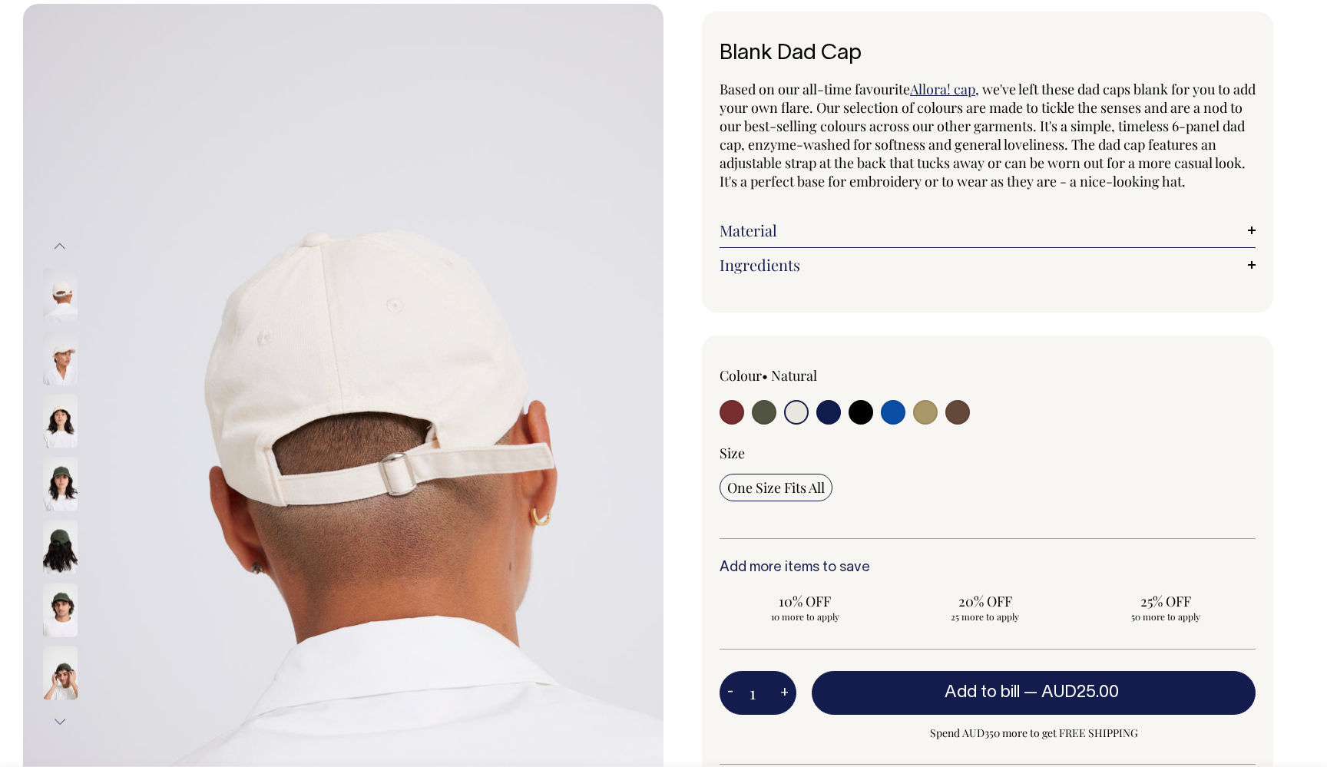
click at [59, 363] on img at bounding box center [60, 358] width 35 height 54
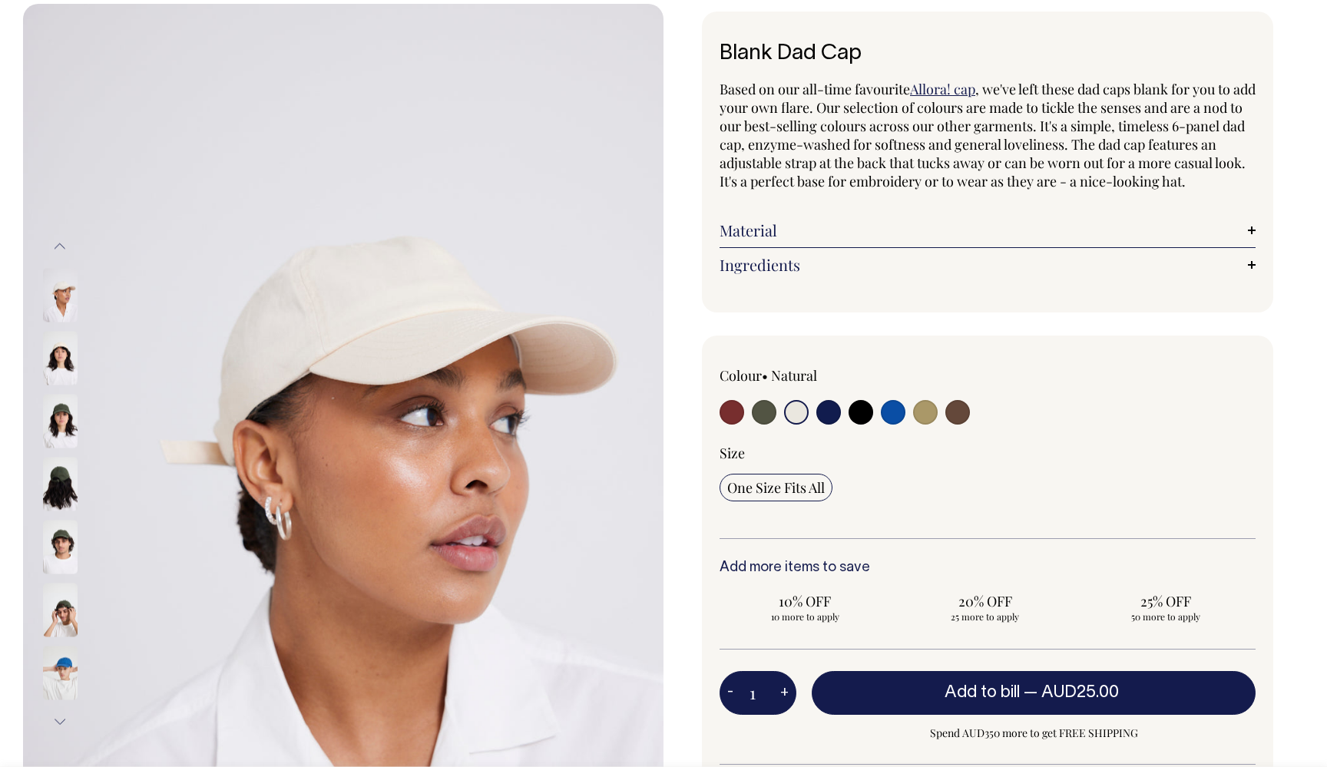
click at [50, 368] on img at bounding box center [60, 358] width 35 height 54
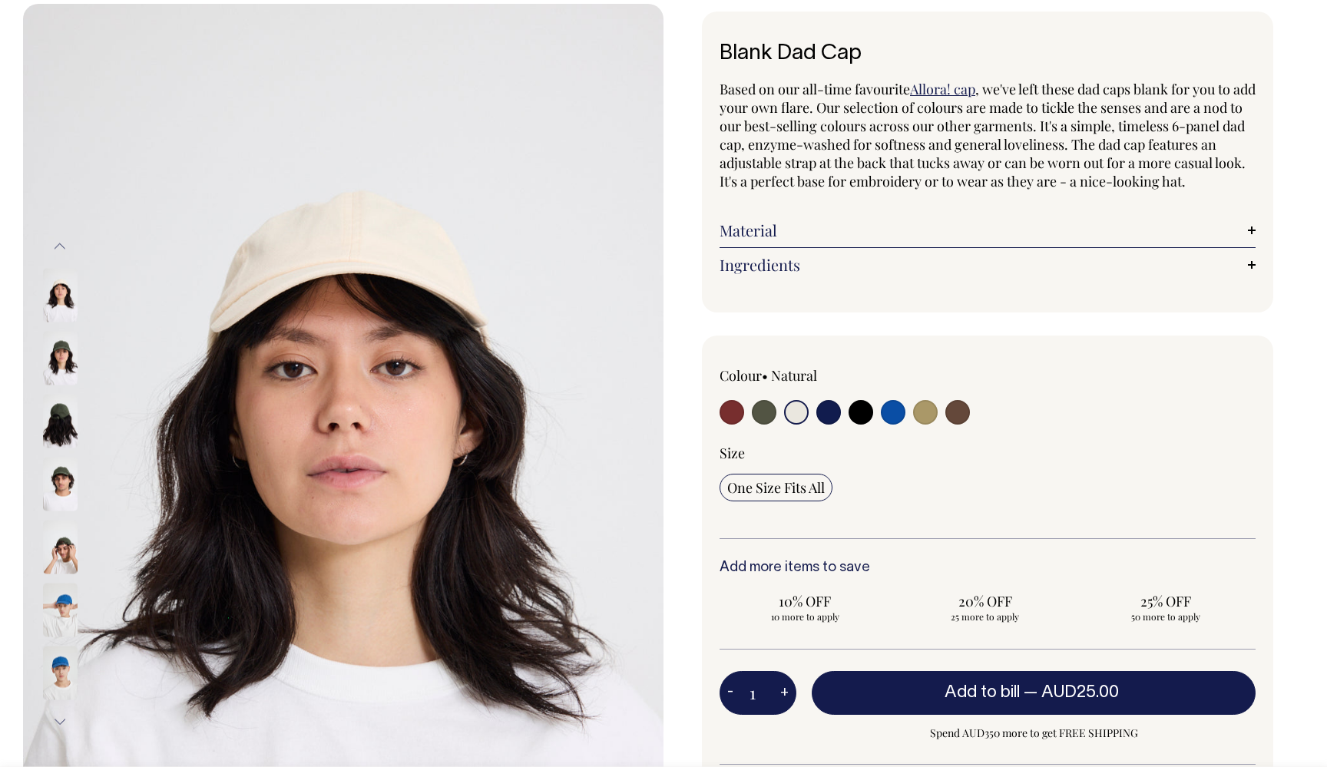
click at [58, 375] on img at bounding box center [60, 358] width 35 height 54
click at [65, 402] on img at bounding box center [60, 421] width 35 height 54
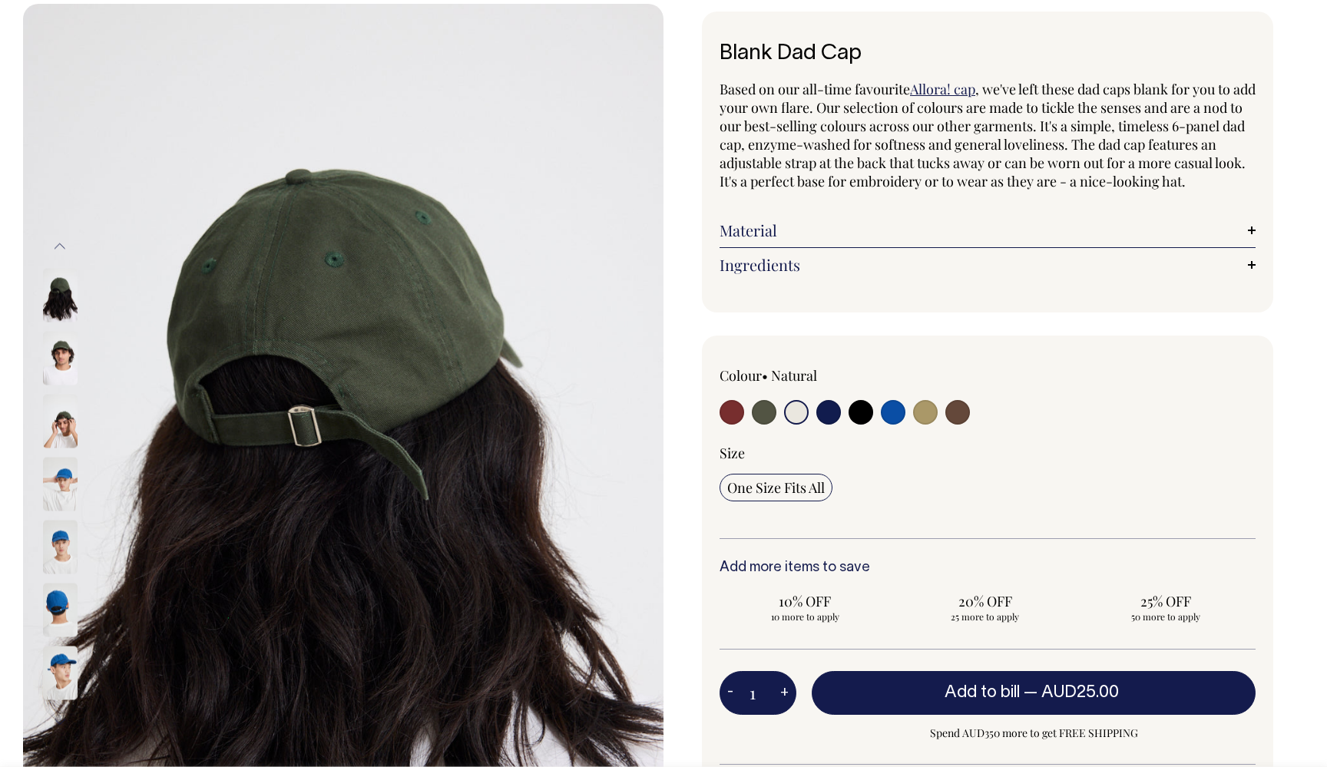
click at [62, 436] on img at bounding box center [60, 421] width 35 height 54
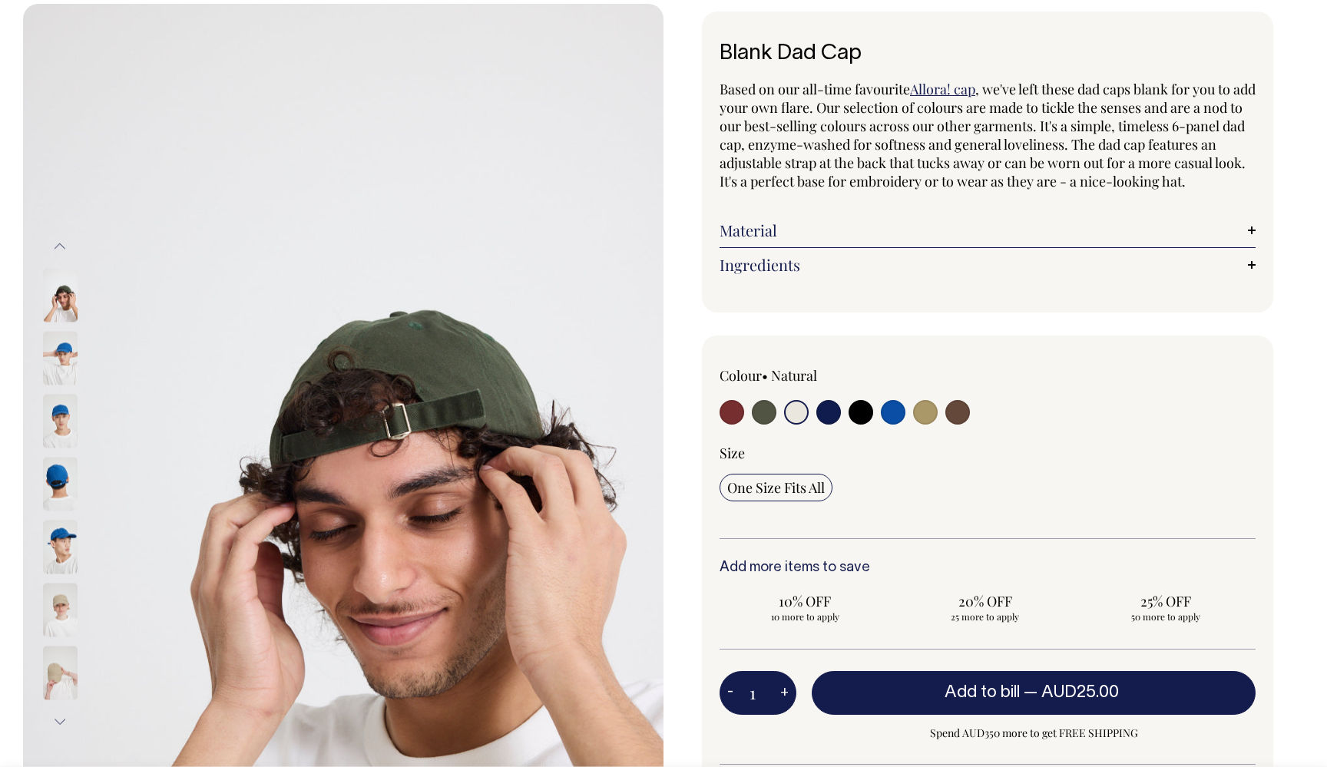
click at [61, 429] on img at bounding box center [60, 421] width 35 height 54
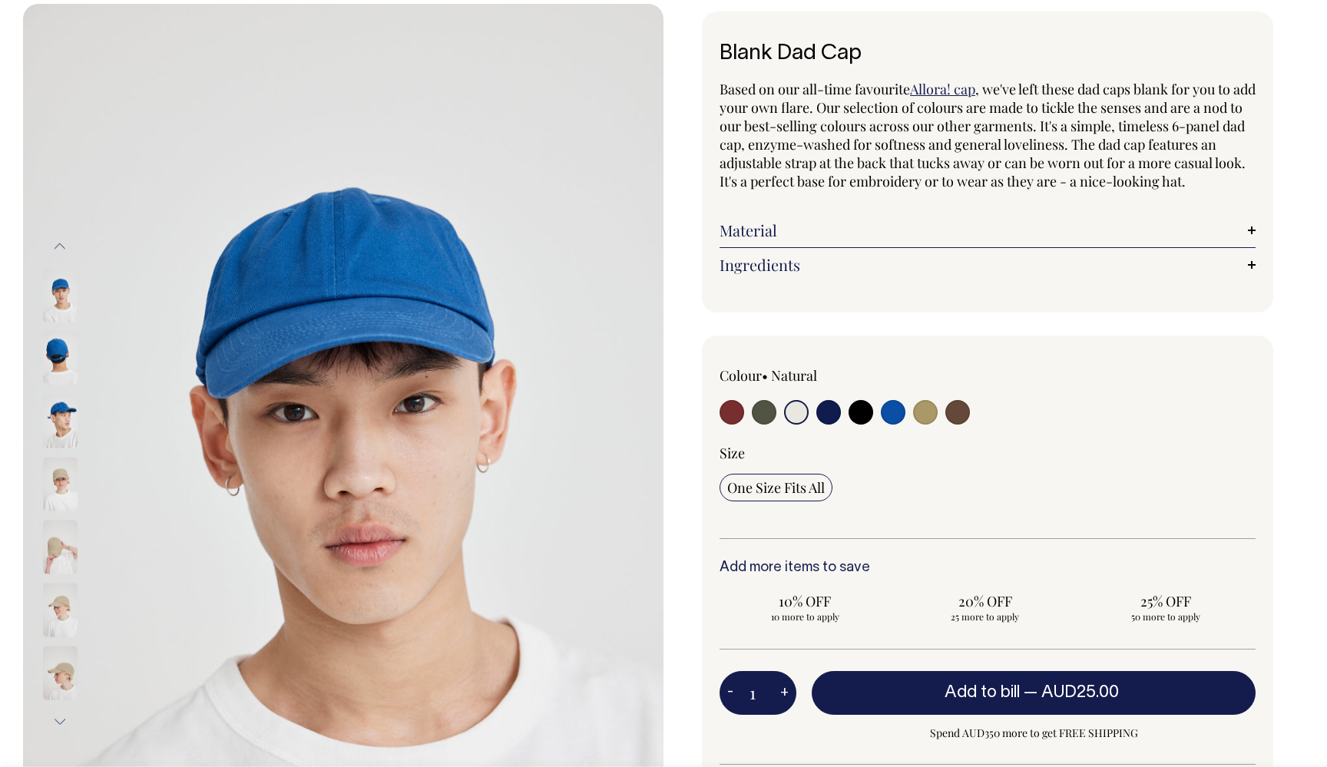
click at [51, 353] on img at bounding box center [60, 358] width 35 height 54
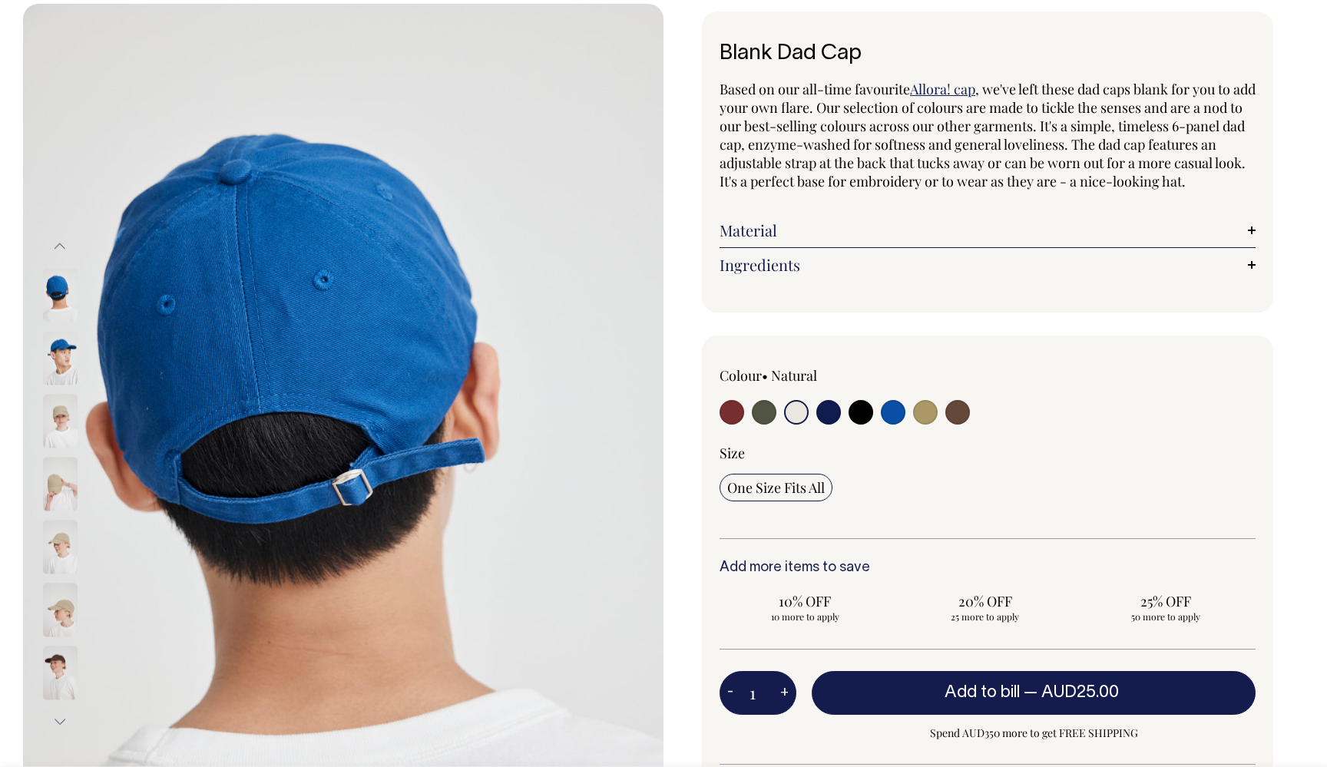
click at [58, 349] on img at bounding box center [60, 358] width 35 height 54
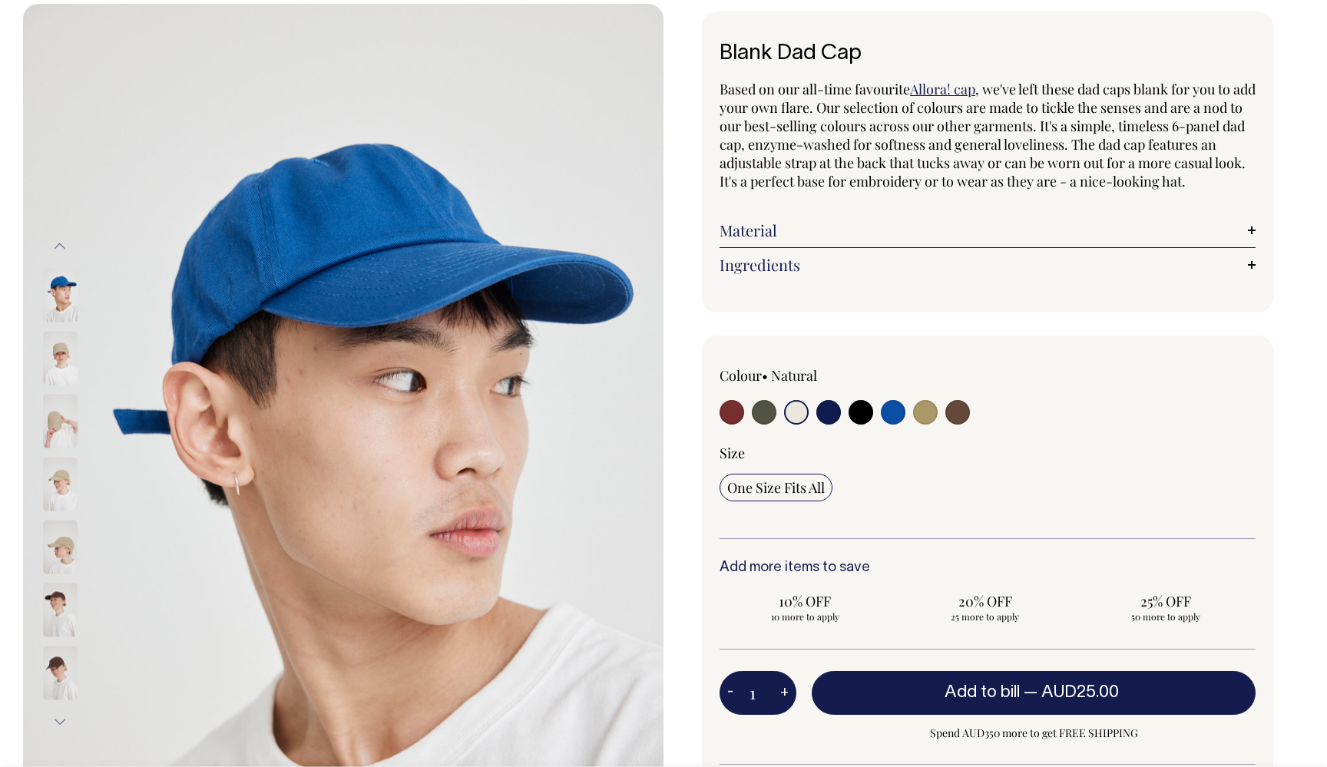
click at [59, 349] on img at bounding box center [60, 358] width 35 height 54
click at [56, 404] on img at bounding box center [60, 421] width 35 height 54
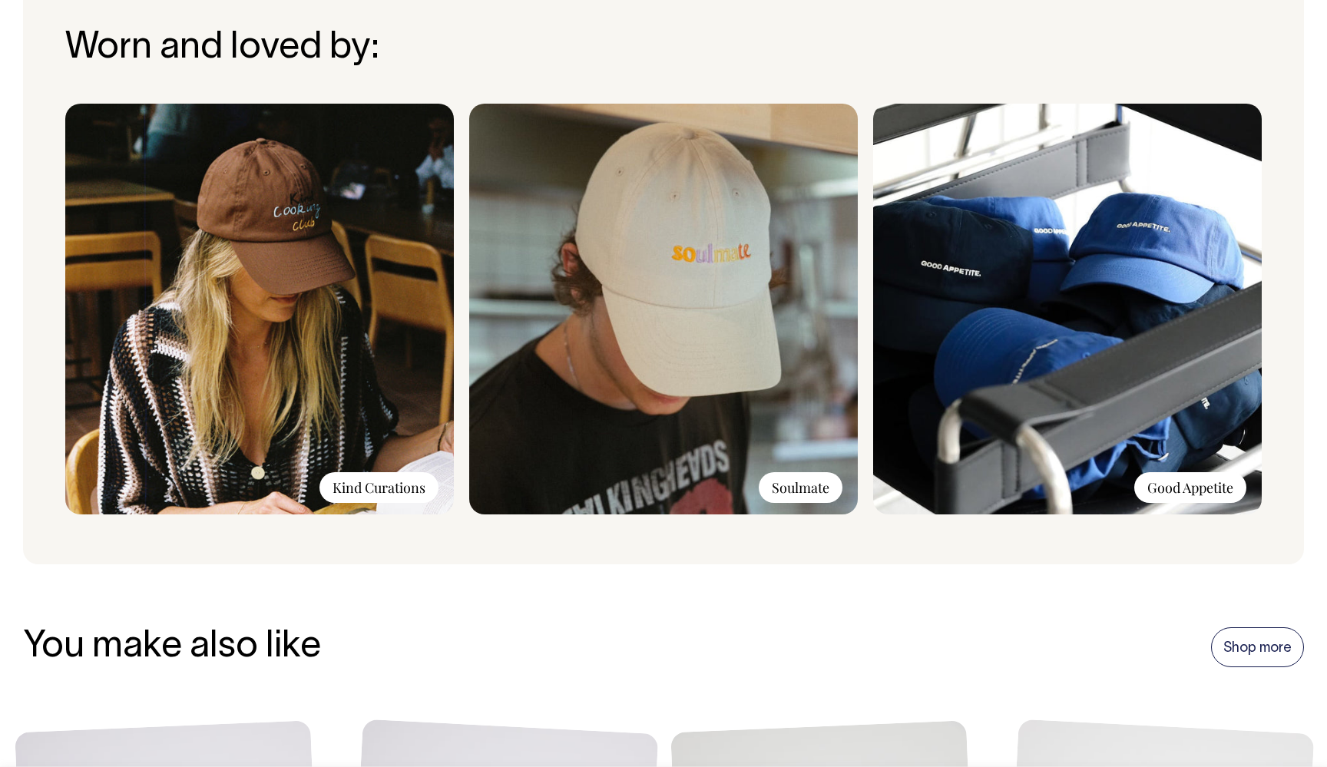
scroll to position [1142, 0]
